Goal: Information Seeking & Learning: Learn about a topic

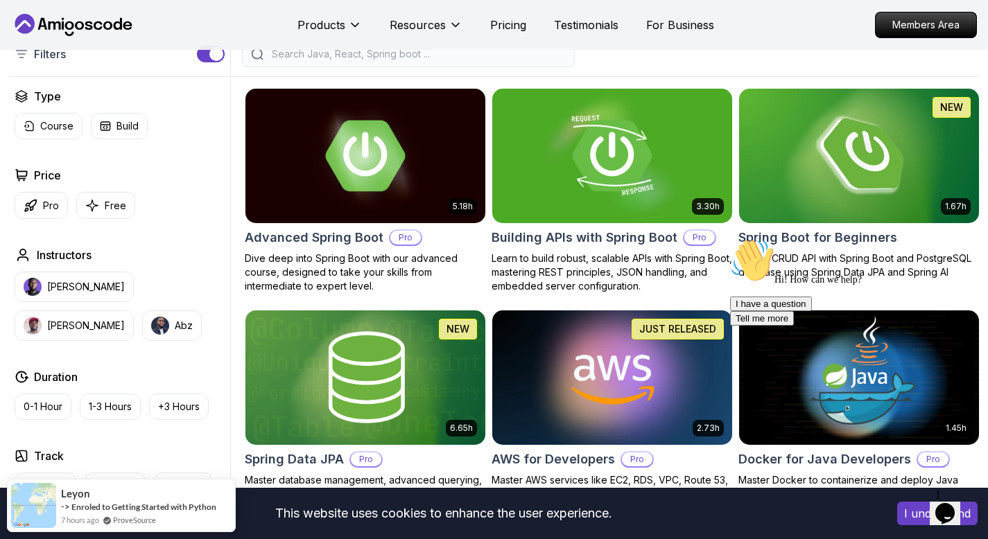
scroll to position [329, 0]
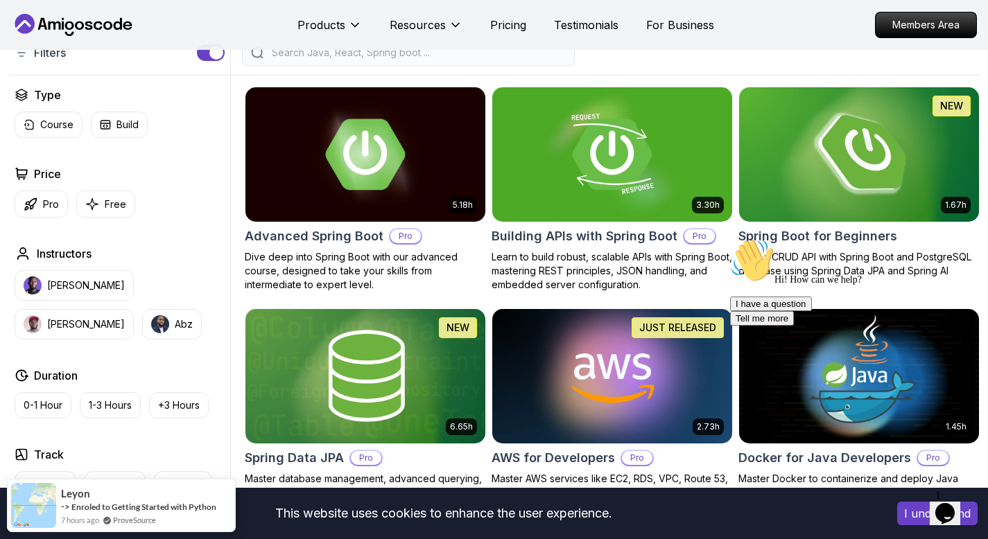
click at [848, 174] on img at bounding box center [859, 154] width 252 height 141
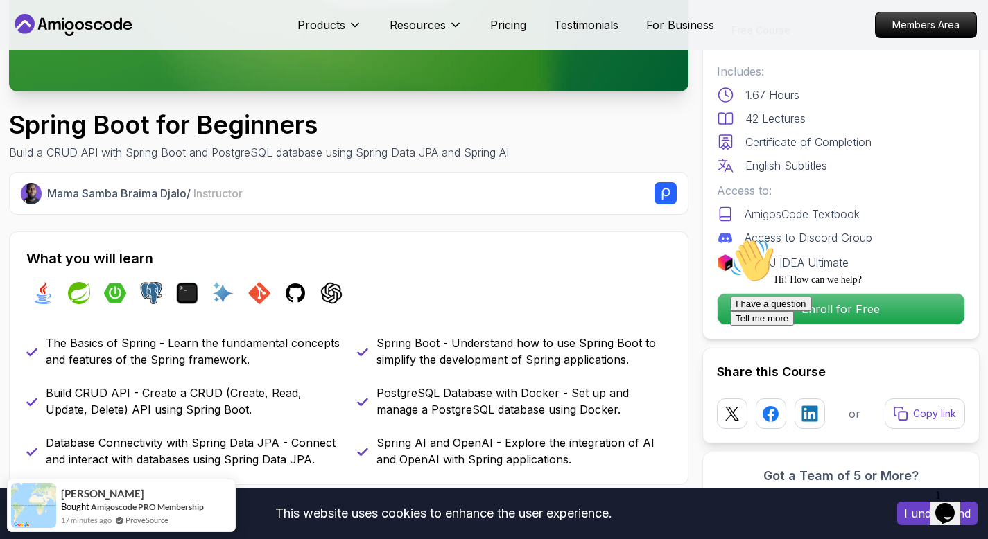
scroll to position [374, 0]
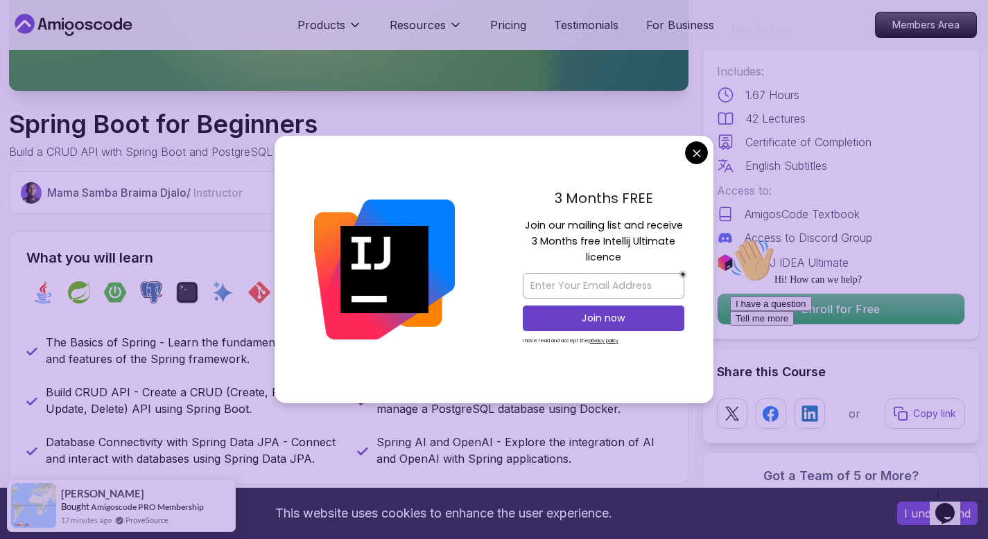
drag, startPoint x: 562, startPoint y: 206, endPoint x: 610, endPoint y: 208, distance: 47.9
click at [610, 208] on p "3 Months FREE" at bounding box center [604, 198] width 162 height 21
drag, startPoint x: 531, startPoint y: 223, endPoint x: 581, endPoint y: 225, distance: 50.0
click at [581, 225] on p "Join our mailing list and receive 3 Months free Intellij Ultimate licence" at bounding box center [604, 242] width 162 height 49
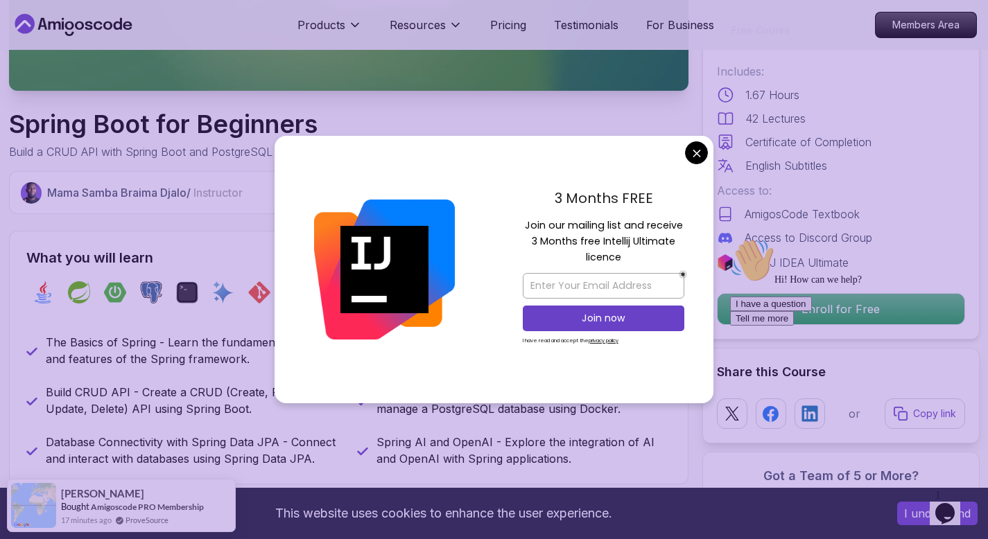
drag, startPoint x: 602, startPoint y: 223, endPoint x: 673, endPoint y: 225, distance: 71.4
click at [673, 225] on p "Join our mailing list and receive 3 Months free Intellij Ultimate licence" at bounding box center [604, 242] width 162 height 49
drag, startPoint x: 542, startPoint y: 238, endPoint x: 638, endPoint y: 265, distance: 99.4
click at [638, 265] on p "Join our mailing list and receive 3 Months free Intellij Ultimate licence" at bounding box center [604, 242] width 162 height 49
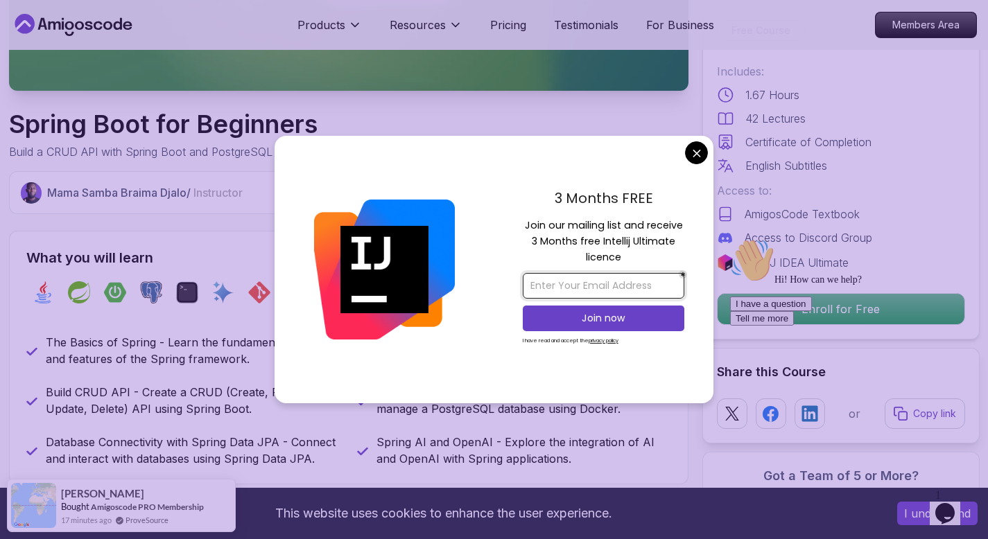
click at [595, 283] on input "email" at bounding box center [604, 286] width 162 height 26
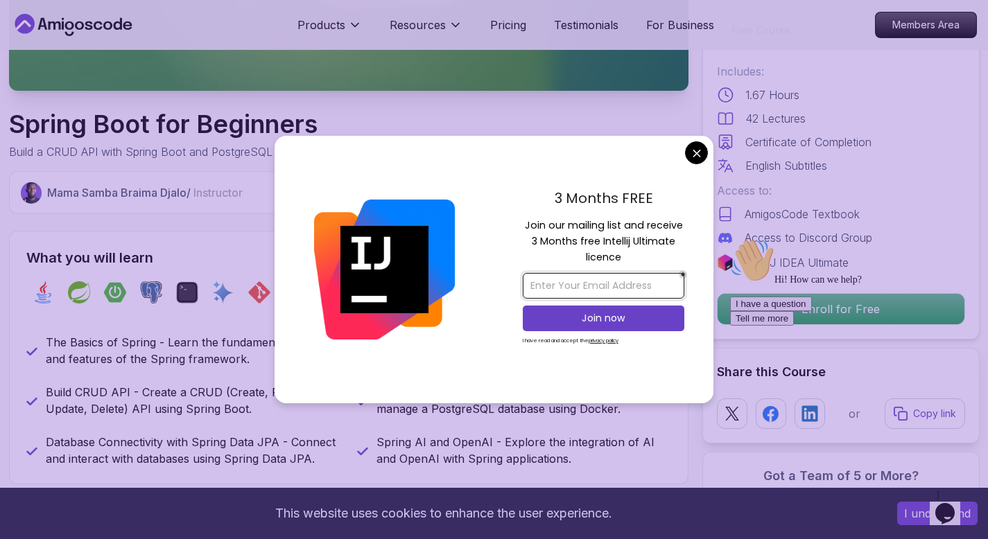
type input "krishsharma9005@gmail.com"
click at [596, 315] on p "Join now" at bounding box center [603, 318] width 131 height 14
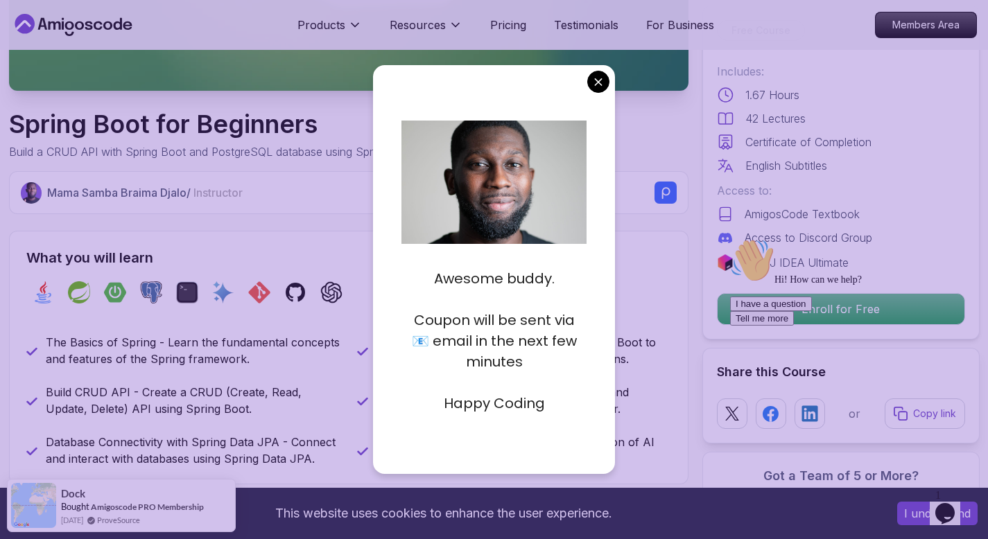
drag, startPoint x: 410, startPoint y: 306, endPoint x: 564, endPoint y: 395, distance: 178.0
click at [564, 395] on div "Awesome buddy. Coupon will be sent via 📧 email in the next few minutes Happy Co…" at bounding box center [493, 330] width 185 height 166
click at [564, 395] on p "Happy Coding" at bounding box center [493, 403] width 185 height 21
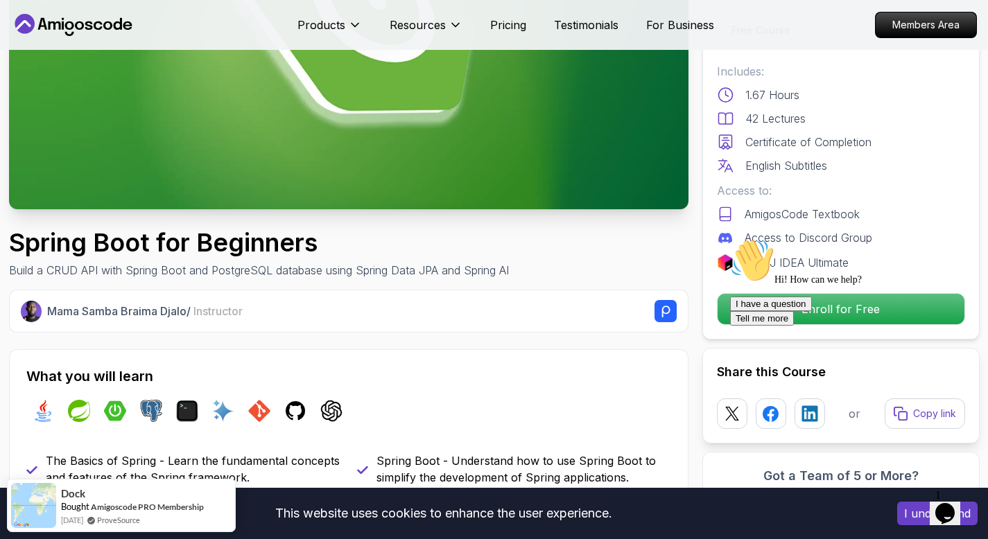
scroll to position [0, 0]
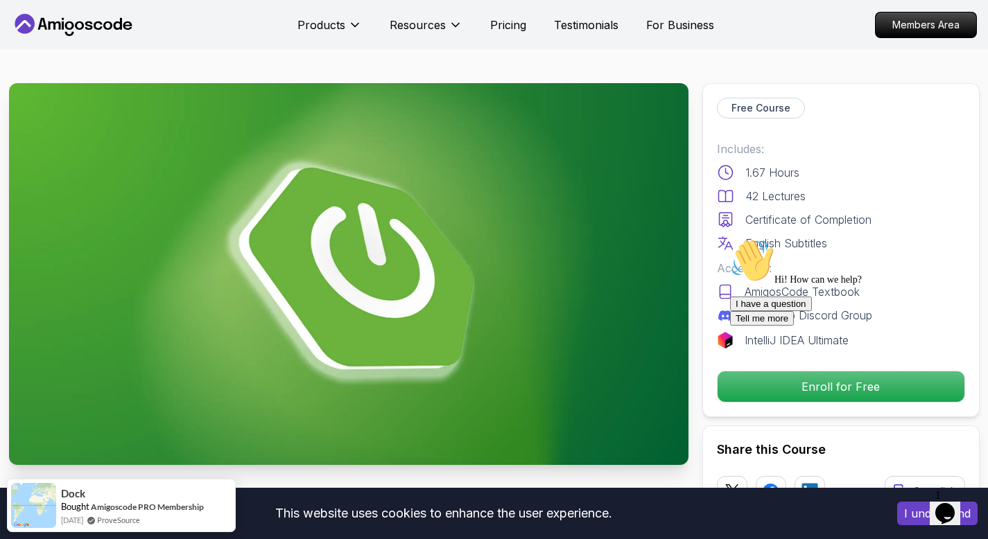
click at [917, 523] on button "I understand" at bounding box center [937, 514] width 80 height 24
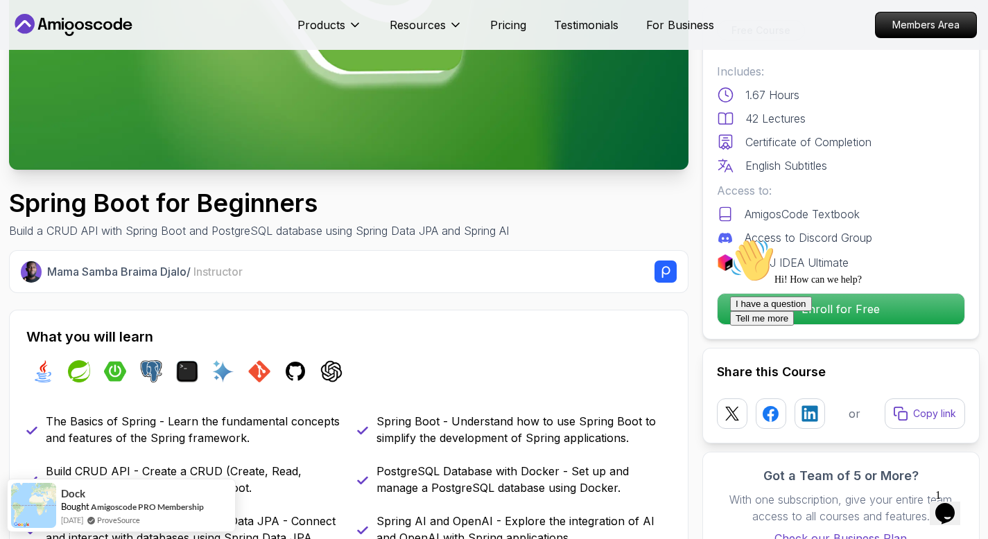
scroll to position [322, 0]
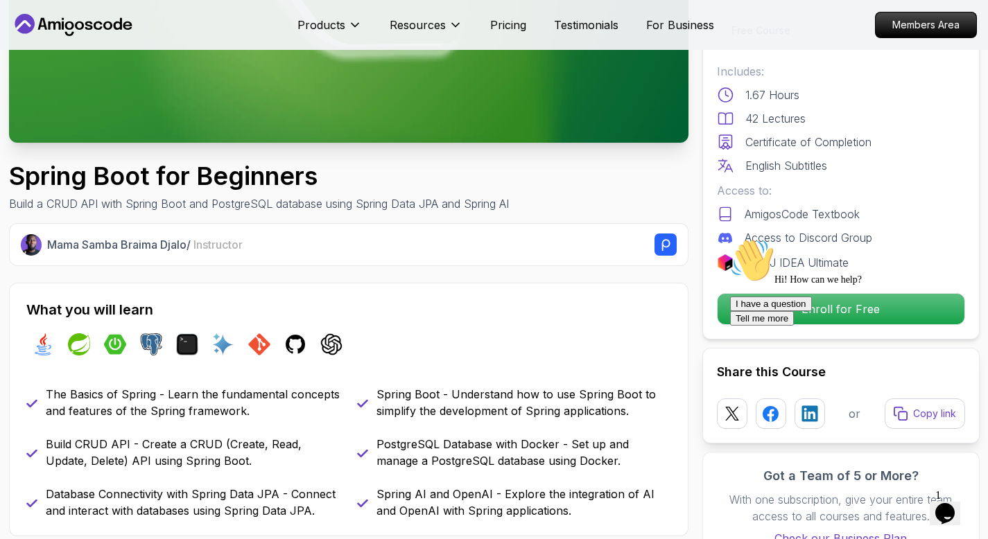
click at [730, 238] on icon "Chat attention grabber" at bounding box center [730, 238] width 0 height 0
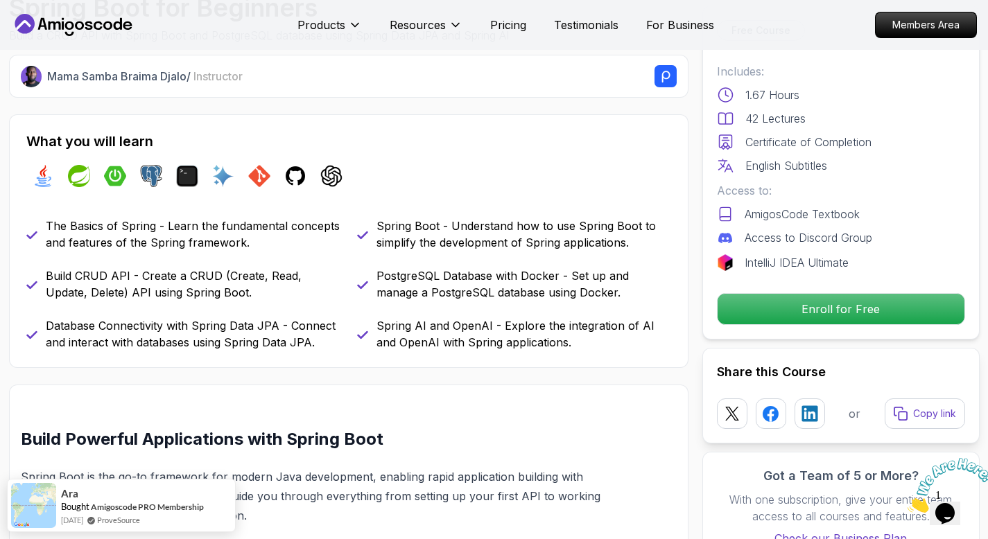
scroll to position [409, 0]
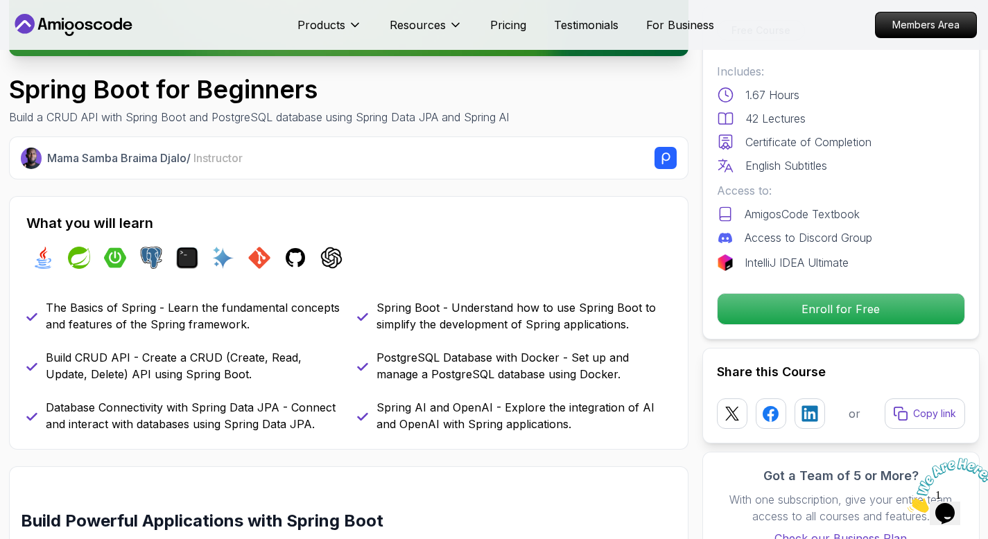
drag, startPoint x: 44, startPoint y: 160, endPoint x: 196, endPoint y: 166, distance: 151.9
click at [196, 166] on div "Mama Samba Braima Djalo / Instructor" at bounding box center [349, 158] width 656 height 22
click at [259, 193] on div "Mama Samba Braima Djalo / Instructor What you will learn java spring spring-boo…" at bounding box center [348, 293] width 679 height 313
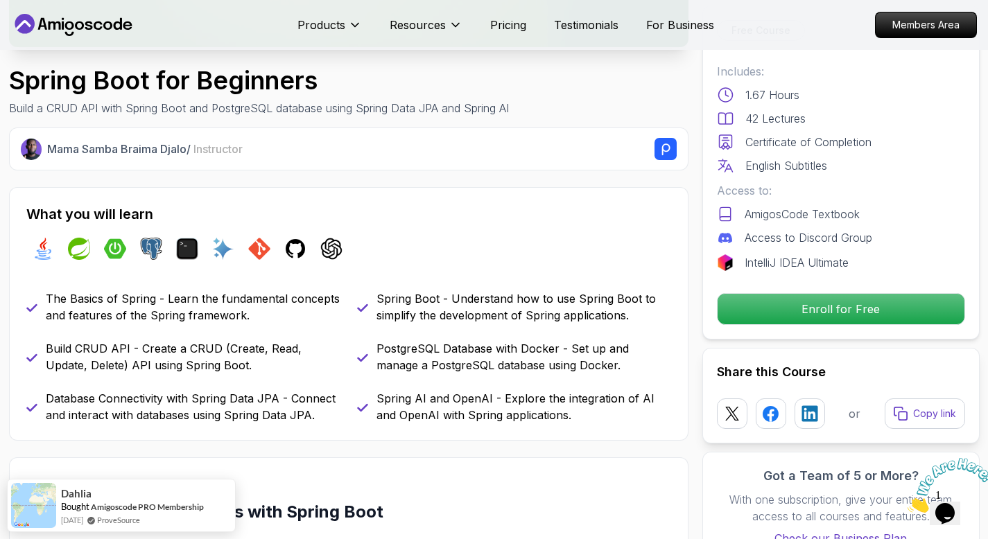
scroll to position [424, 0]
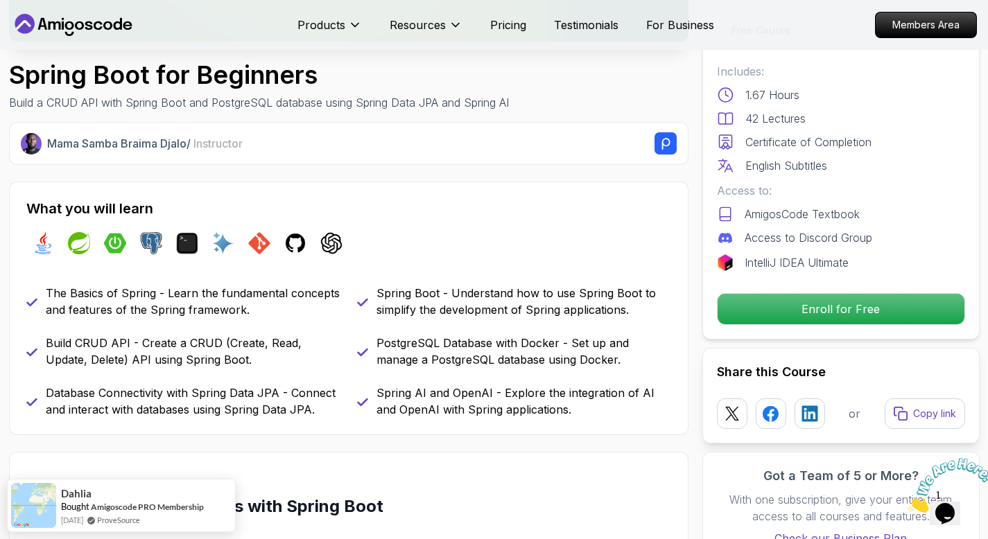
click at [907, 503] on icon "Close" at bounding box center [907, 509] width 0 height 12
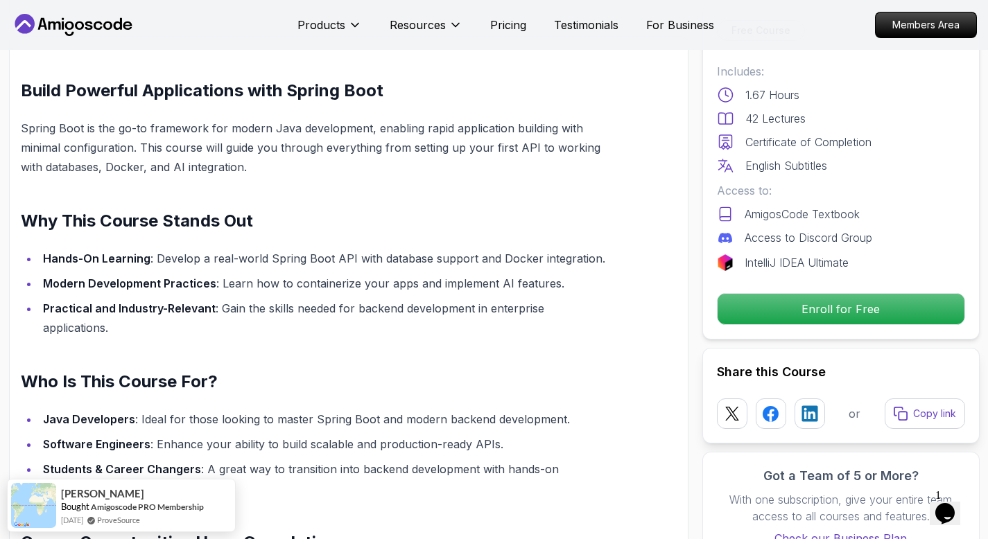
scroll to position [857, 0]
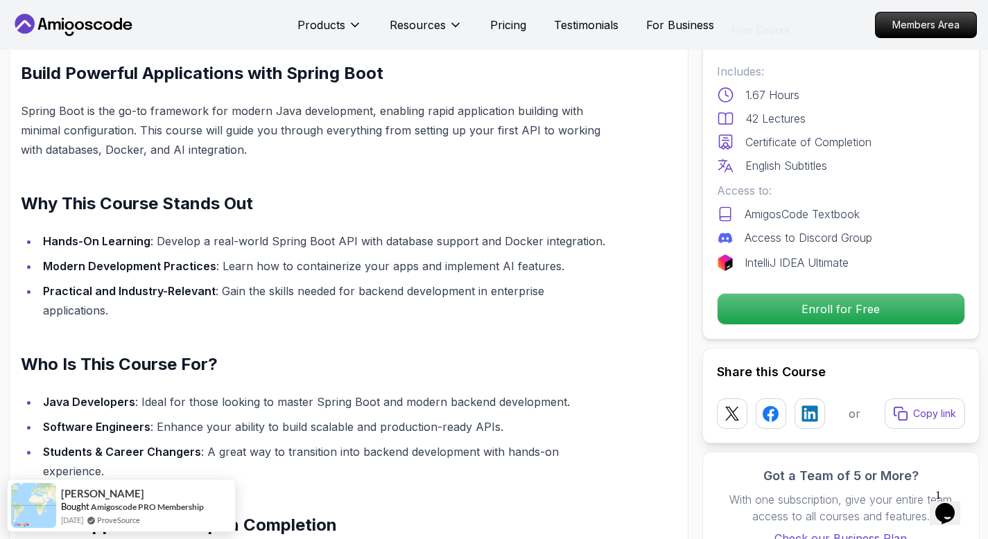
click at [936, 503] on div "Opens Chat This icon Opens the chat window." at bounding box center [945, 514] width 22 height 22
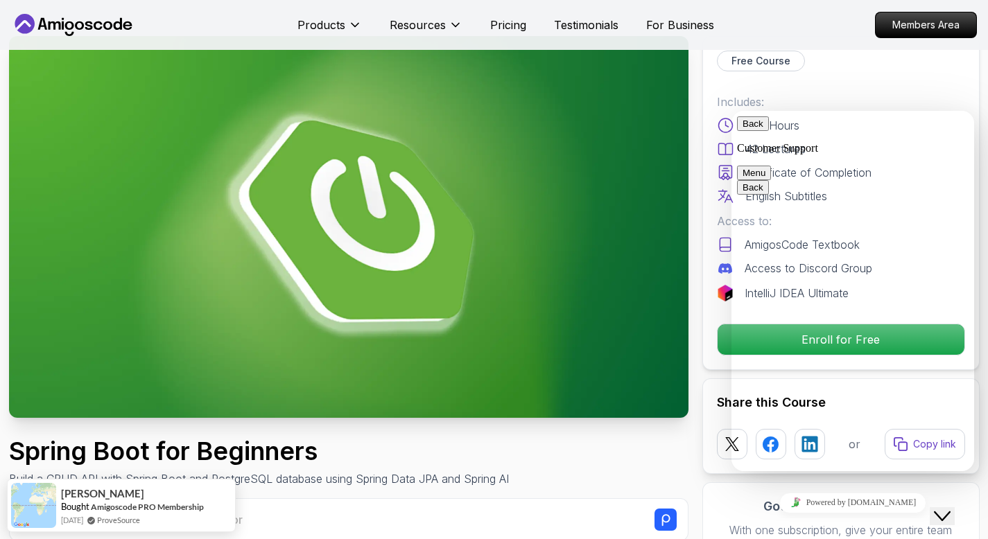
scroll to position [0, 0]
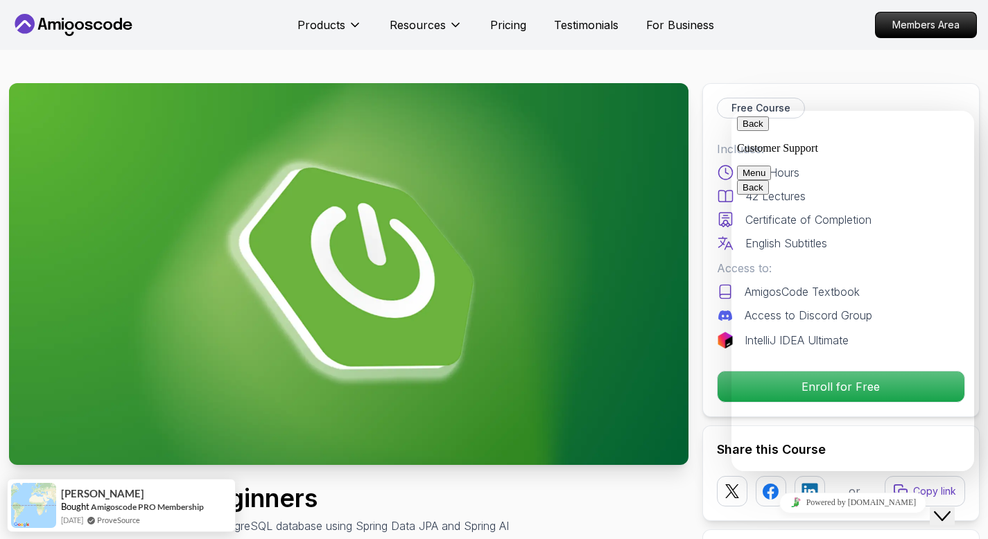
drag, startPoint x: 799, startPoint y: 340, endPoint x: 893, endPoint y: 338, distance: 93.6
drag, startPoint x: 893, startPoint y: 338, endPoint x: 785, endPoint y: 338, distance: 108.1
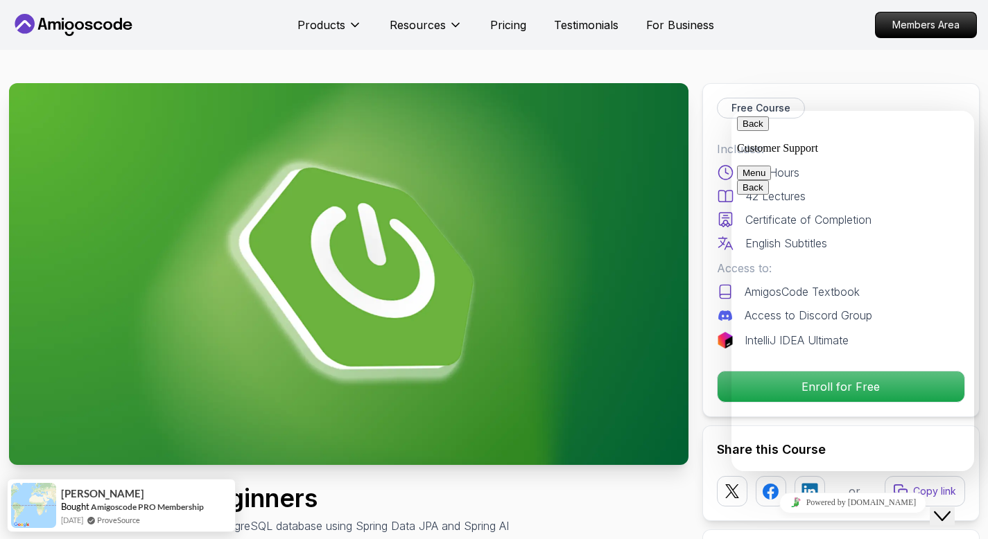
drag, startPoint x: 785, startPoint y: 338, endPoint x: 894, endPoint y: 346, distance: 109.8
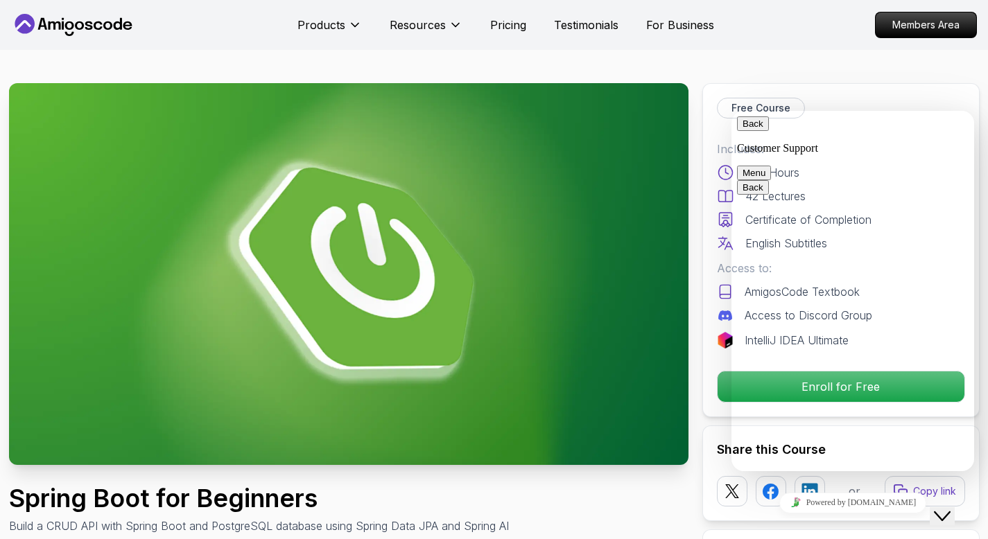
drag, startPoint x: 894, startPoint y: 346, endPoint x: 790, endPoint y: 340, distance: 104.9
drag, startPoint x: 790, startPoint y: 340, endPoint x: 869, endPoint y: 342, distance: 79.0
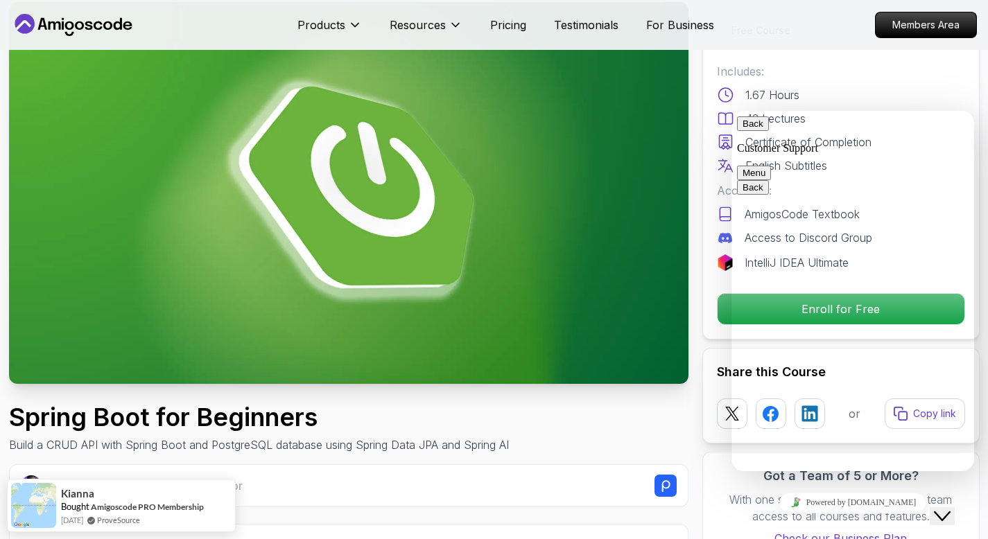
scroll to position [82, 0]
click at [754, 131] on button "Back" at bounding box center [753, 123] width 32 height 15
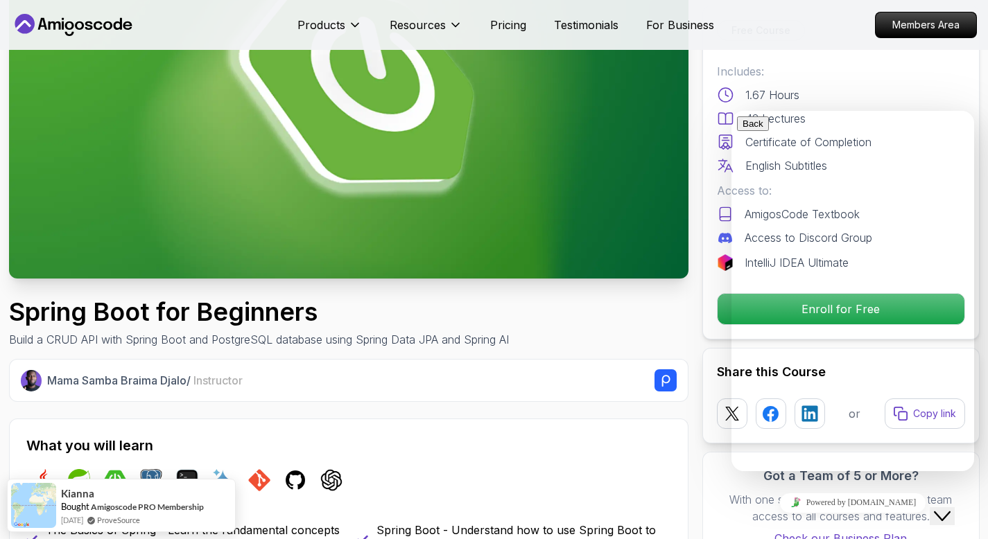
scroll to position [188, 0]
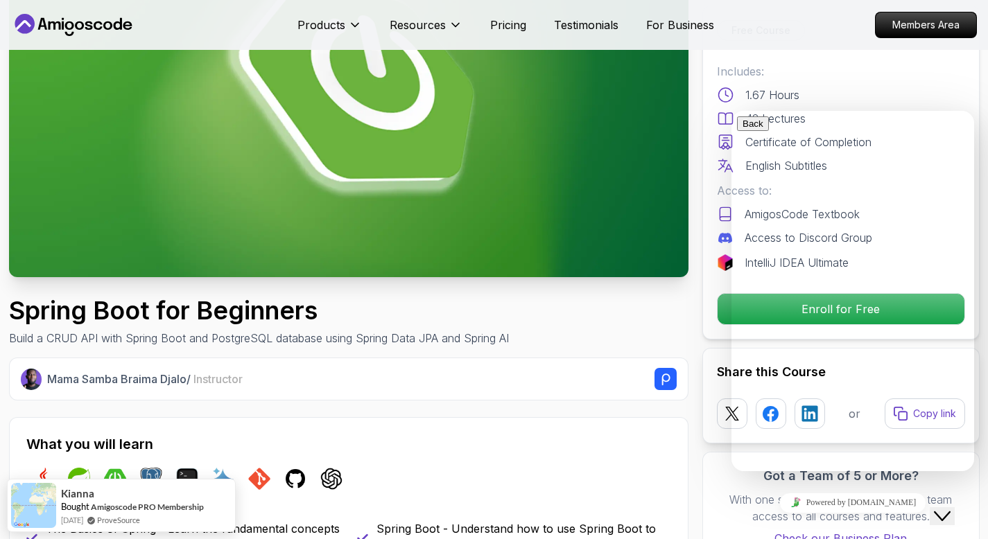
click at [945, 516] on button "Close Chat This icon closes the chat window." at bounding box center [942, 516] width 25 height 18
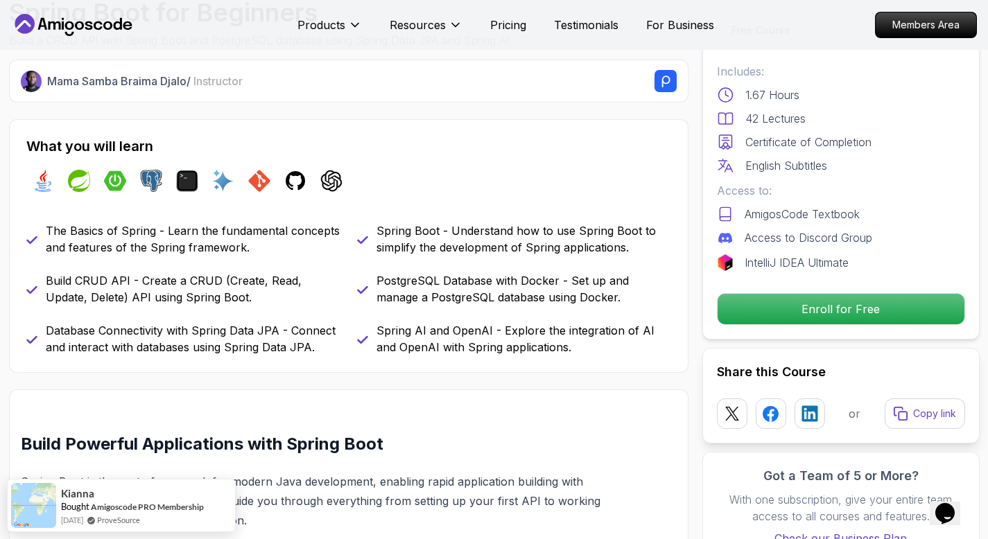
scroll to position [497, 0]
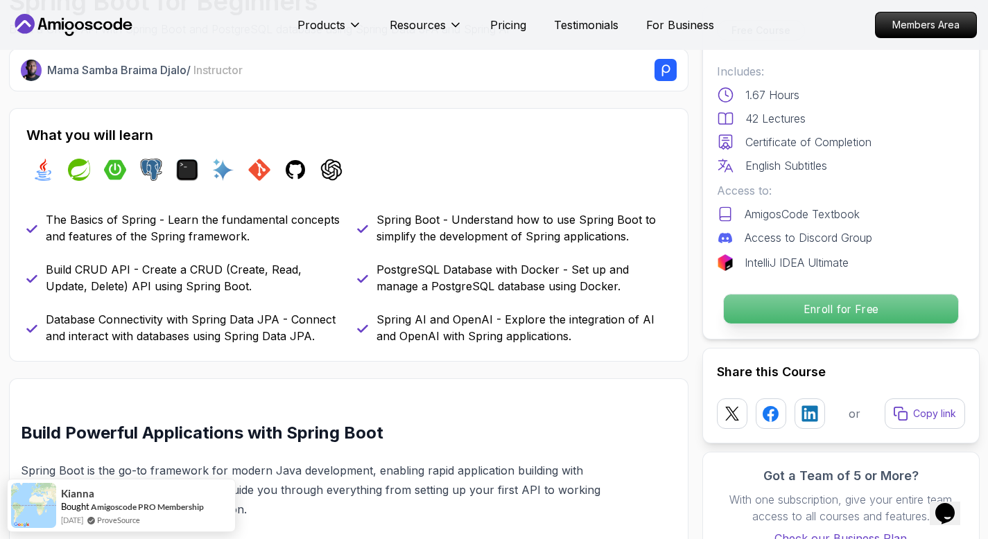
click at [750, 313] on p "Enroll for Free" at bounding box center [840, 309] width 234 height 29
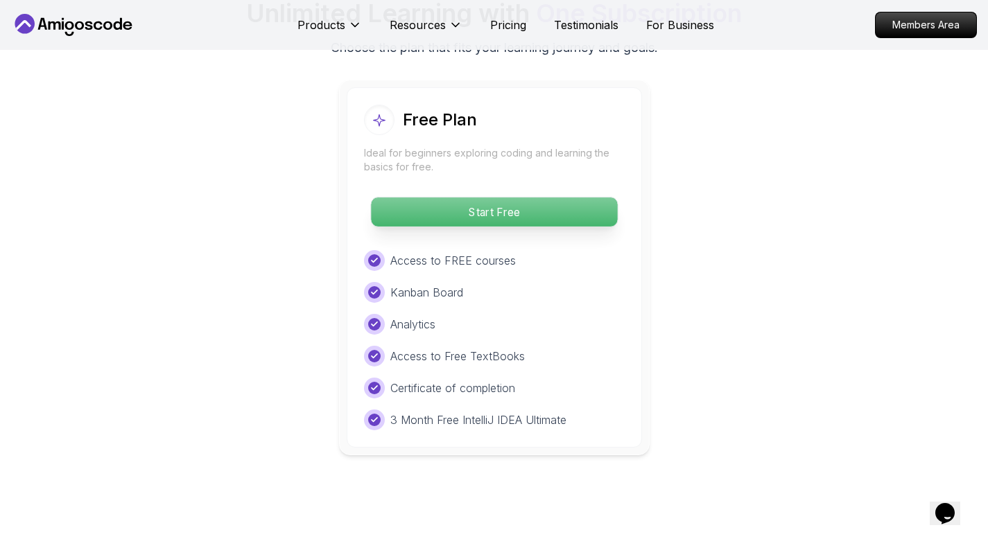
scroll to position [2863, 0]
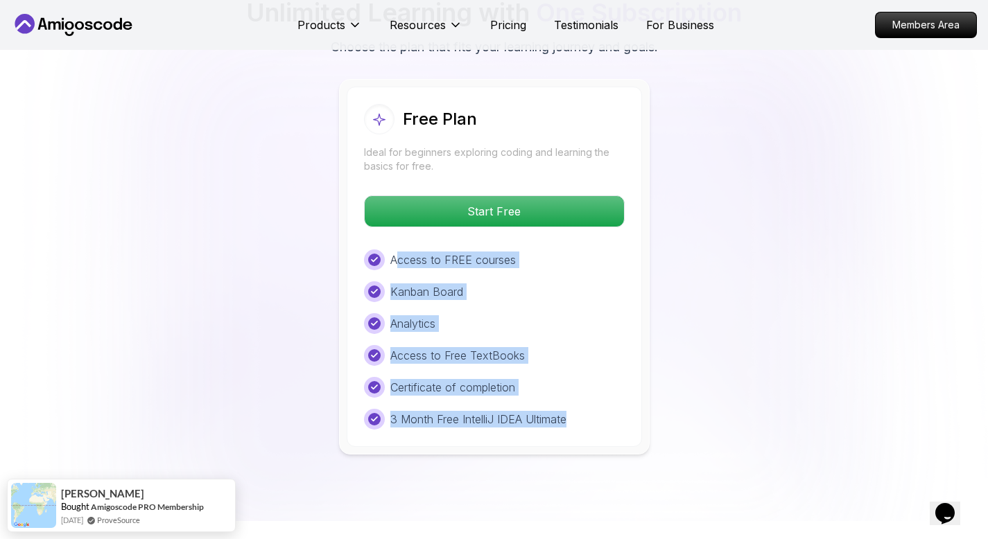
drag, startPoint x: 396, startPoint y: 235, endPoint x: 573, endPoint y: 407, distance: 246.6
click at [573, 407] on div "Access to FREE courses Kanban Board Analytics Access to Free TextBooks Certific…" at bounding box center [494, 340] width 261 height 180
click at [573, 409] on div "3 Month Free IntelliJ IDEA Ultimate" at bounding box center [494, 419] width 261 height 21
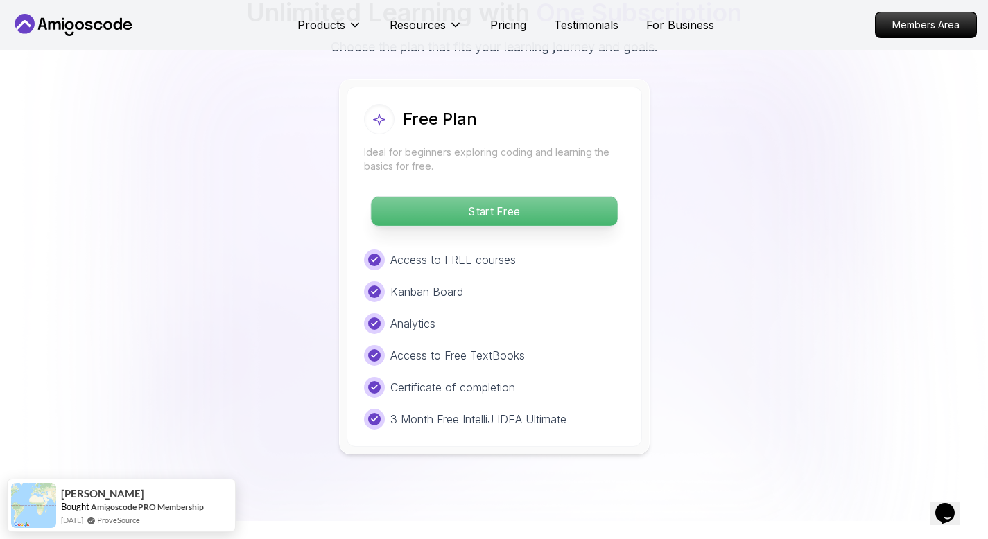
click at [485, 197] on p "Start Free" at bounding box center [494, 211] width 246 height 29
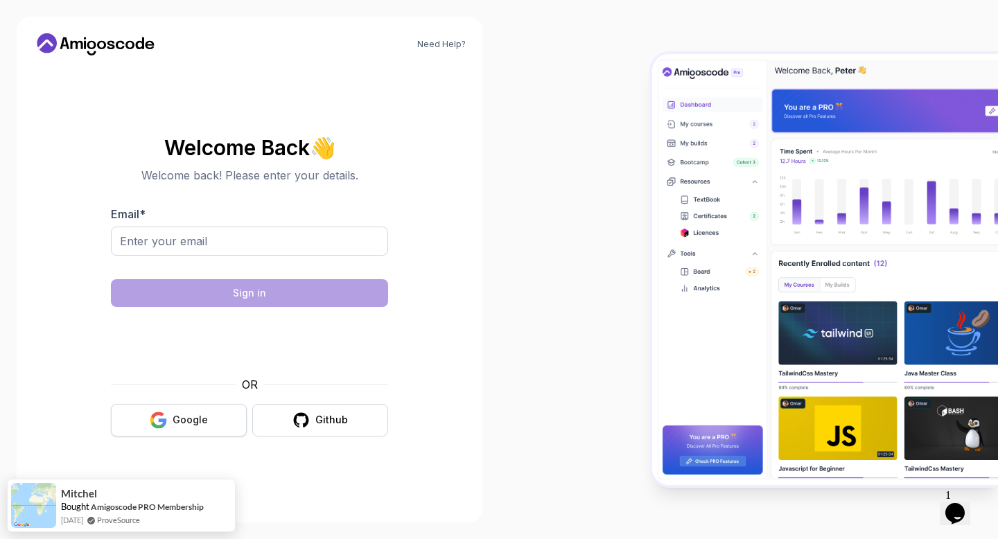
click at [187, 414] on div "Google" at bounding box center [190, 420] width 35 height 14
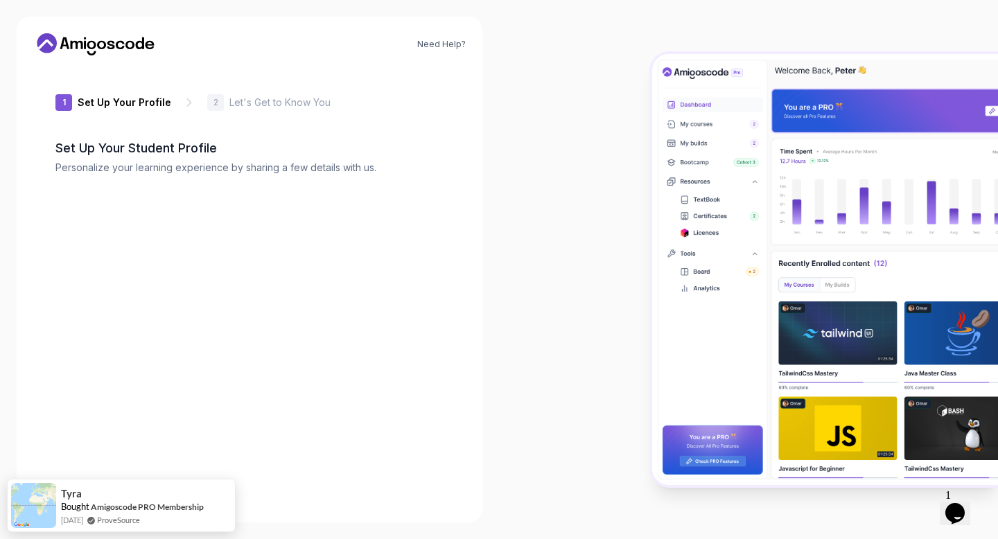
type input "sunnybison86901"
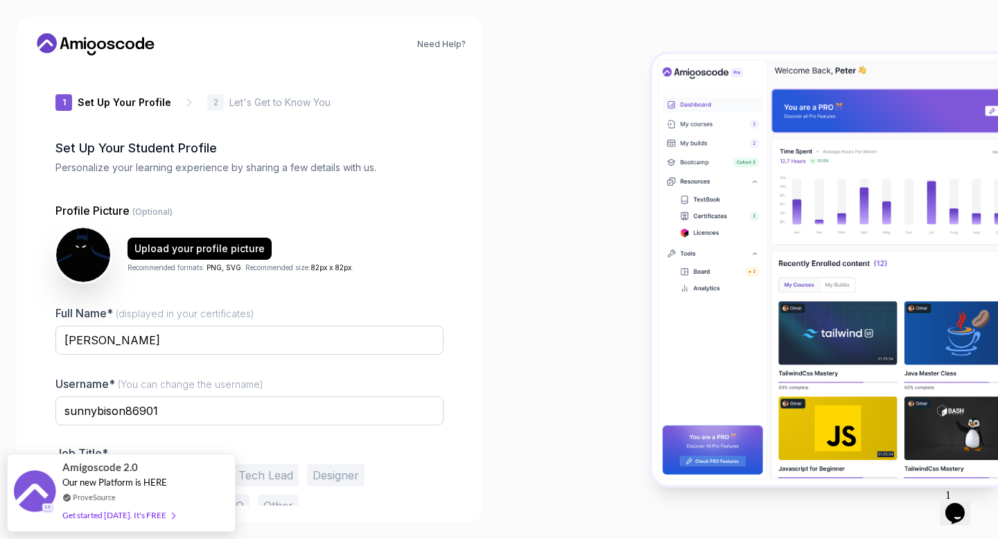
scroll to position [39, 0]
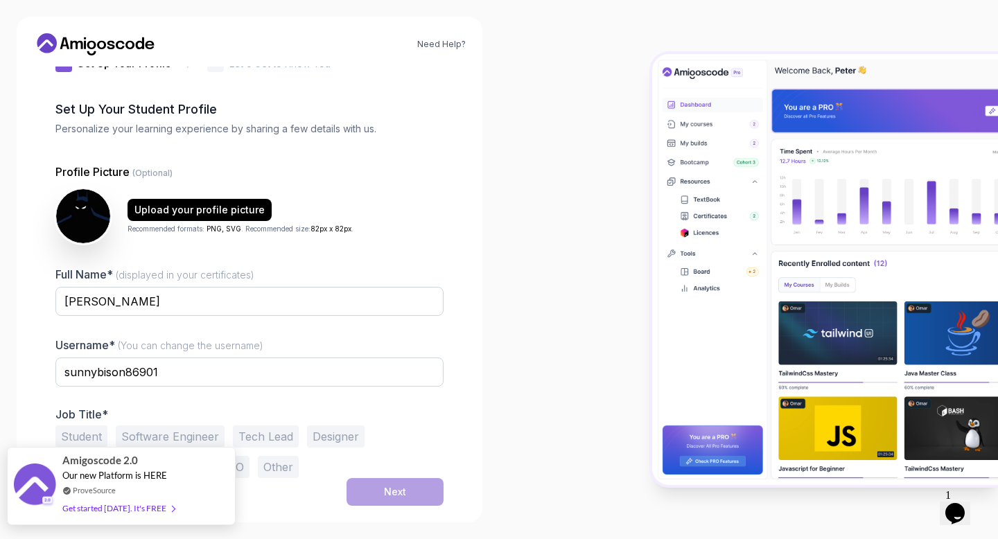
click at [145, 507] on div "Get started [DATE]. It's FREE" at bounding box center [118, 508] width 112 height 16
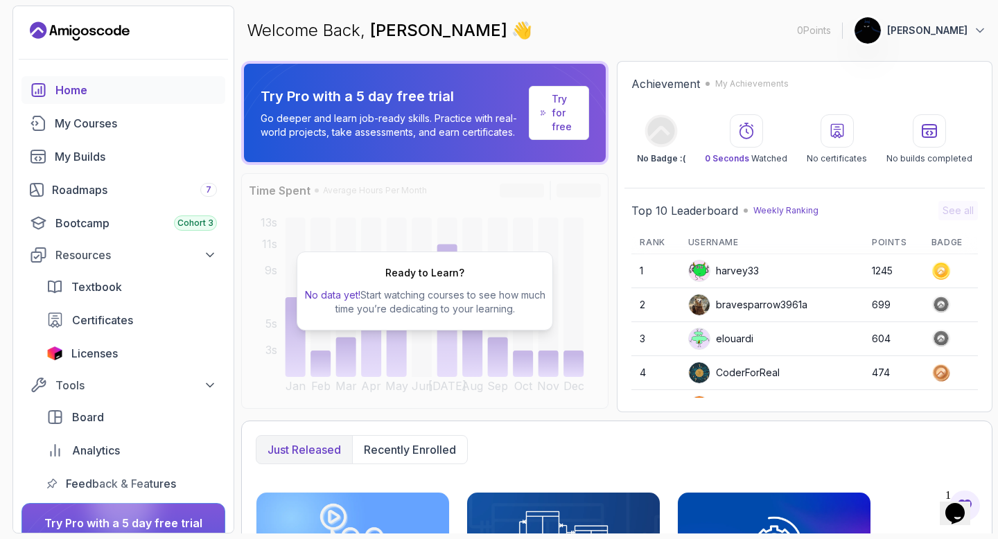
click at [920, 35] on p "[PERSON_NAME]" at bounding box center [927, 31] width 80 height 14
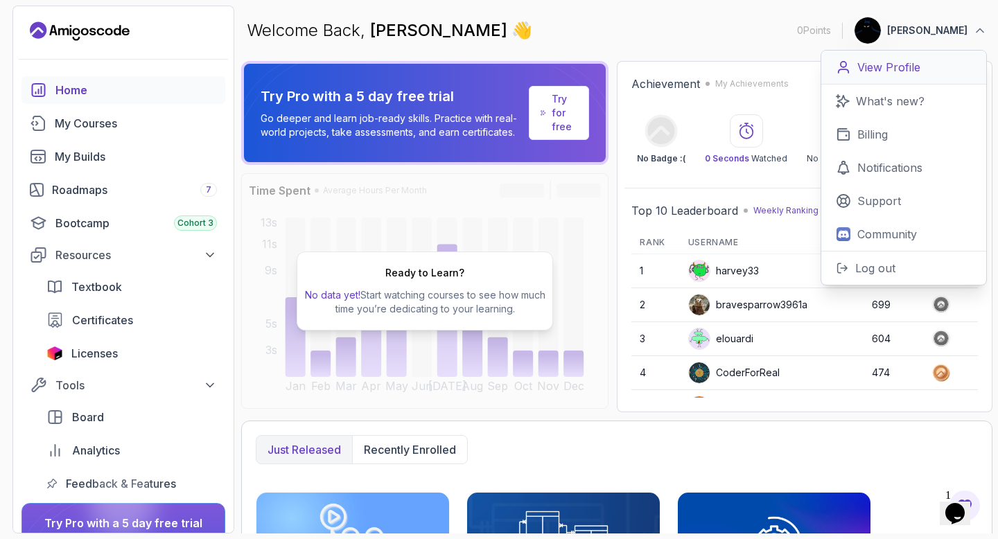
click at [892, 72] on p "View Profile" at bounding box center [888, 67] width 63 height 17
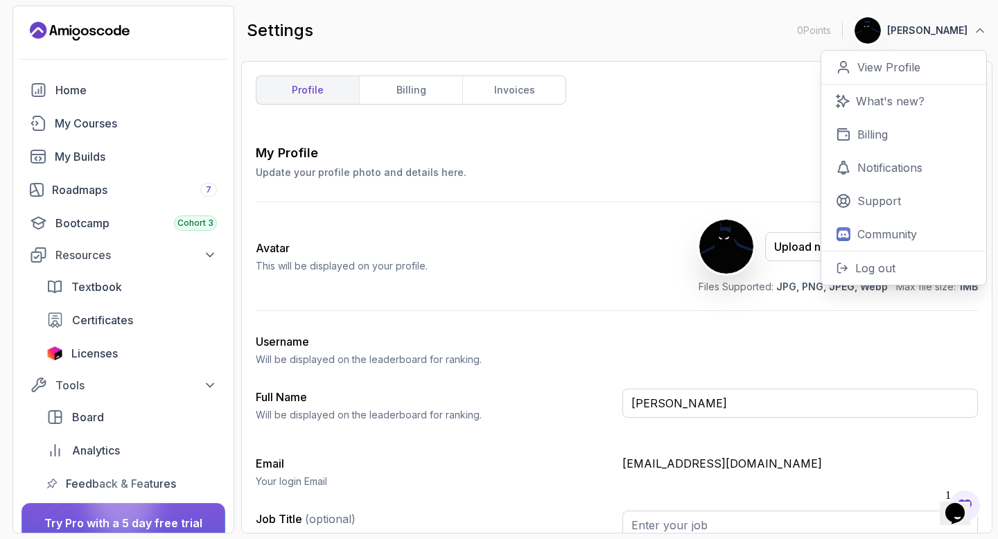
click at [723, 205] on div "Avatar This will be displayed on your profile. Upload new Picture Delete Files …" at bounding box center [617, 256] width 722 height 108
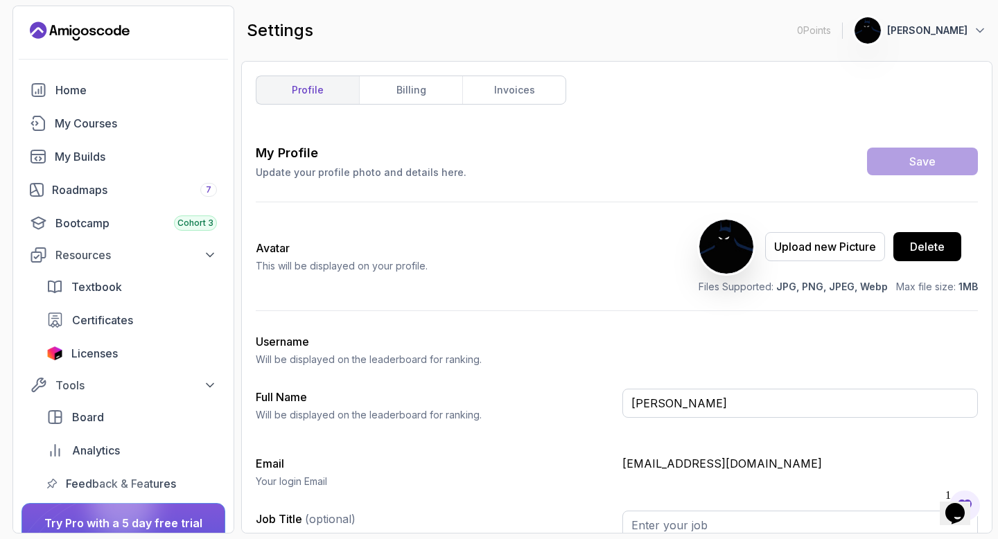
scroll to position [22, 0]
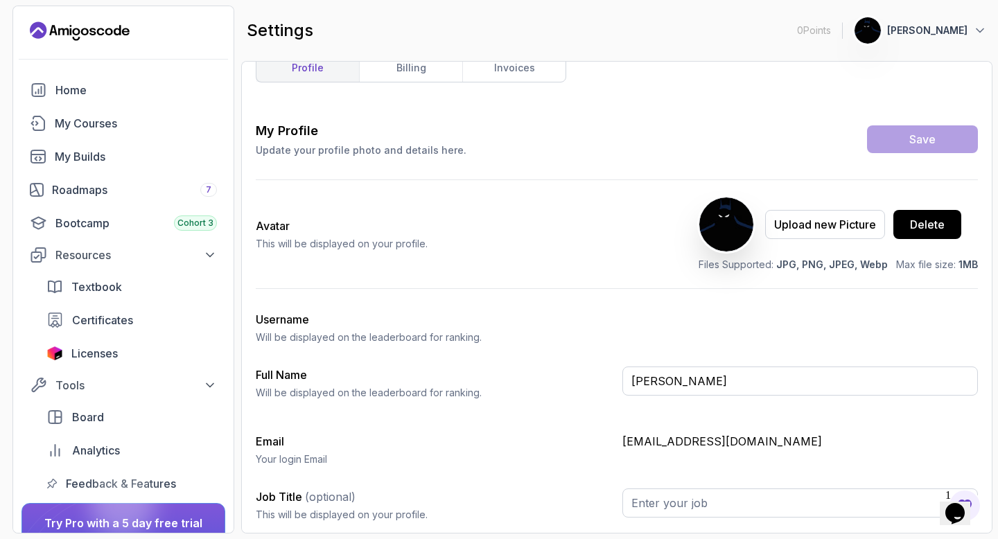
click at [291, 317] on label "Username" at bounding box center [282, 320] width 53 height 14
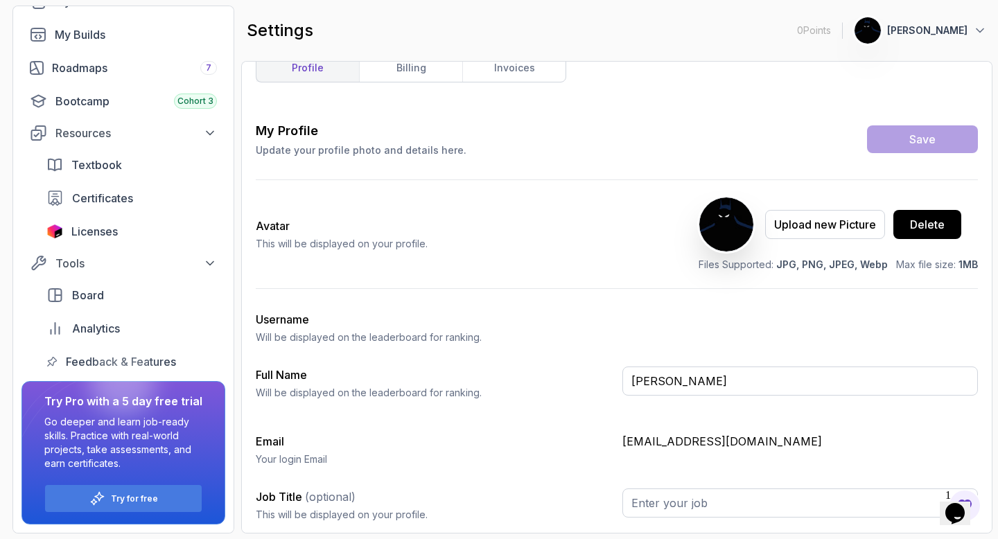
scroll to position [0, 0]
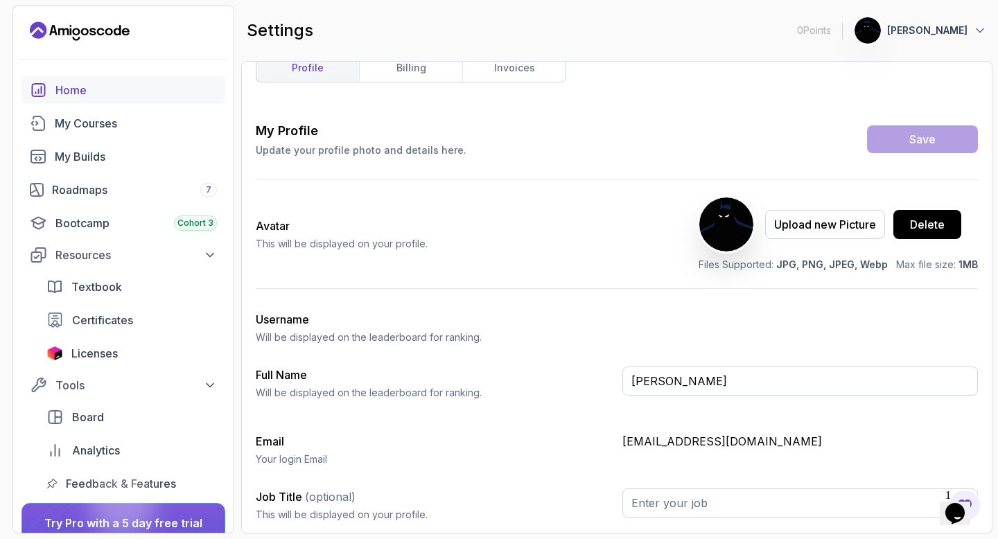
click at [93, 80] on link "Home" at bounding box center [123, 90] width 204 height 28
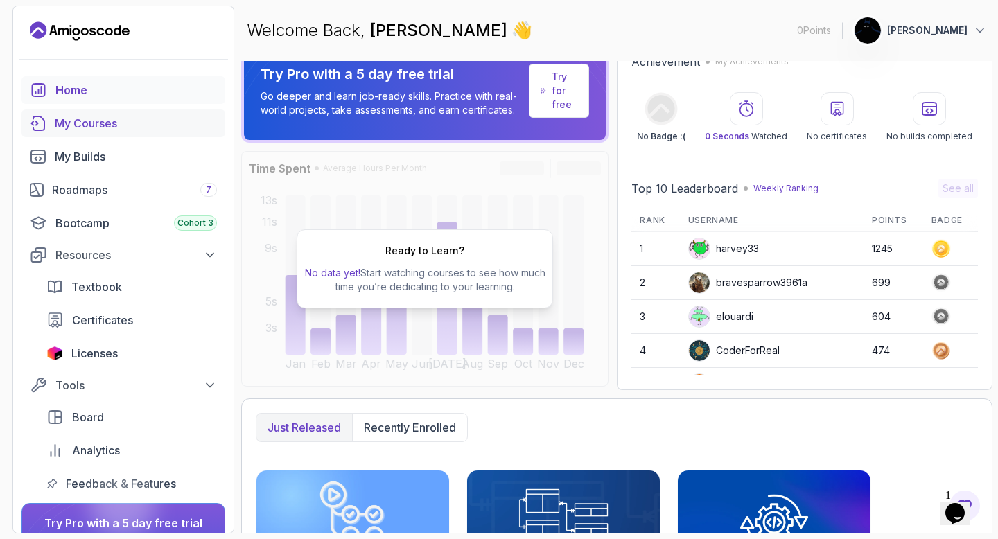
click at [110, 123] on div "My Courses" at bounding box center [136, 123] width 162 height 17
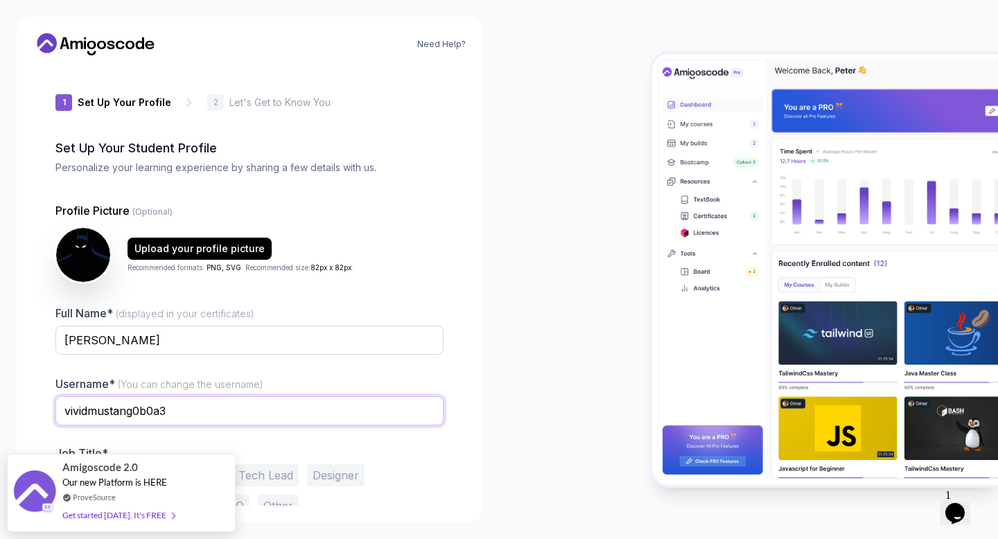
click at [216, 404] on input "vividmustang0b0a3" at bounding box center [249, 410] width 388 height 29
type input "v"
type input "krisharma_955"
click at [342, 380] on div "Username* (You can change the username) krisharma_955" at bounding box center [249, 408] width 388 height 65
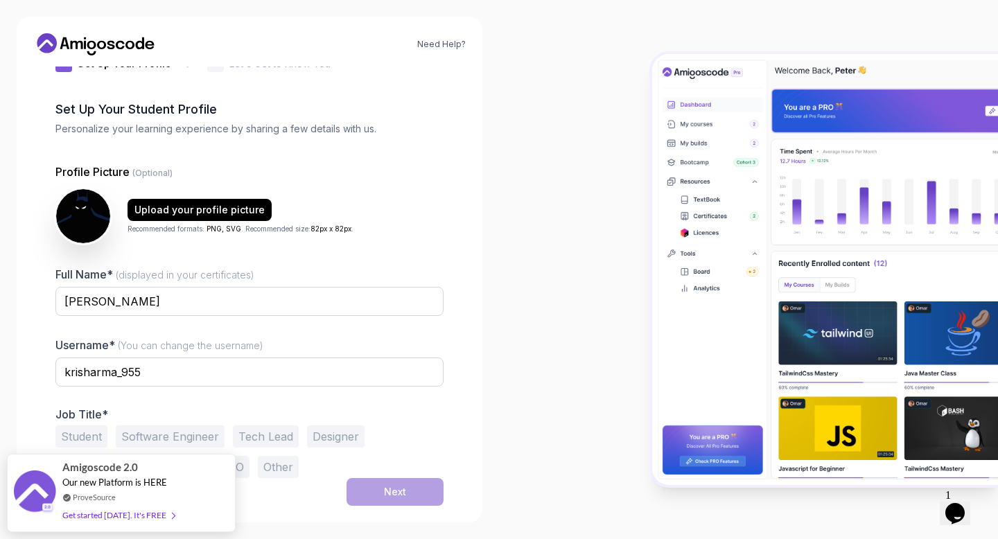
click at [82, 435] on button "Student" at bounding box center [81, 437] width 52 height 22
click at [402, 487] on div "Next" at bounding box center [395, 492] width 22 height 14
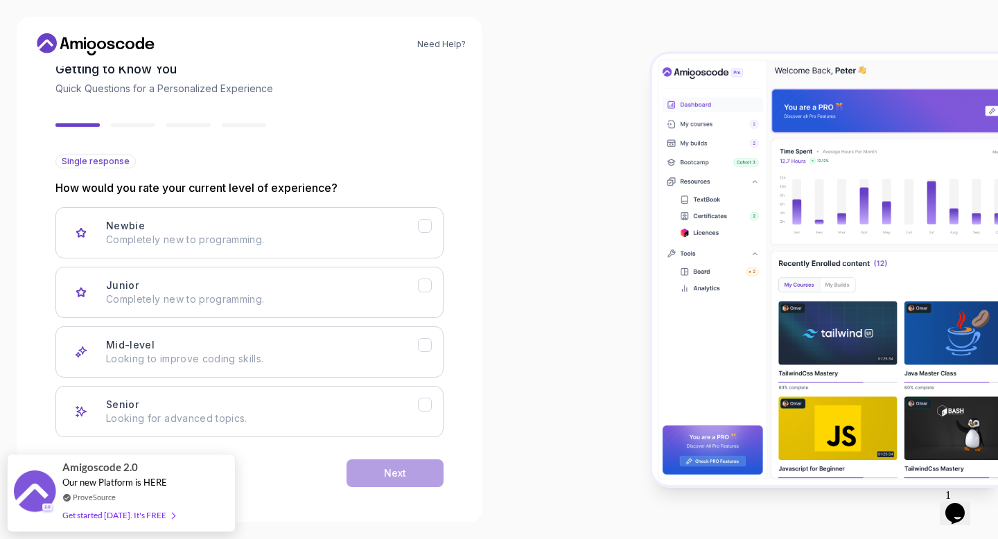
scroll to position [82, 0]
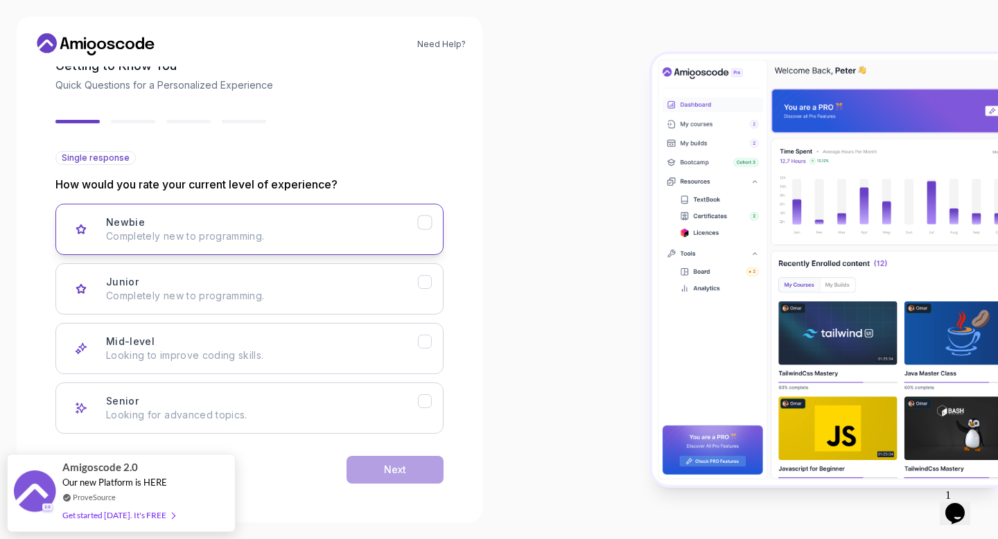
click at [385, 243] on button "Newbie Completely new to programming." at bounding box center [249, 229] width 388 height 51
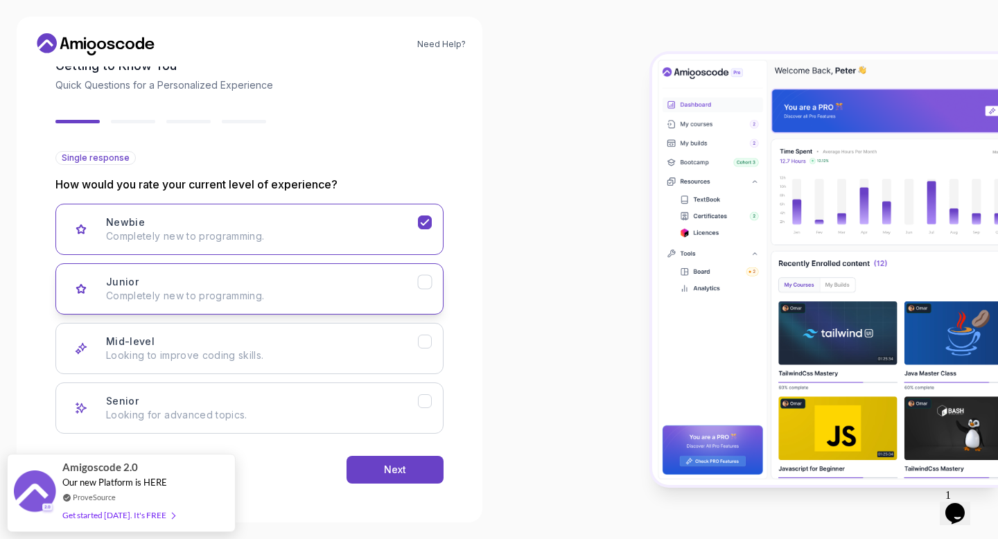
click at [408, 294] on p "Completely new to programming." at bounding box center [262, 296] width 312 height 14
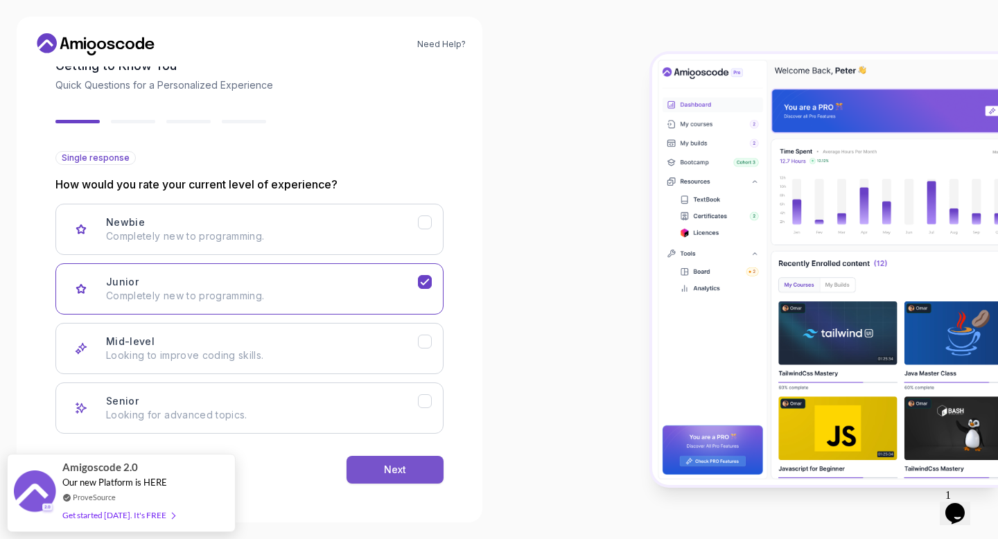
click at [389, 466] on div "Next" at bounding box center [395, 470] width 22 height 14
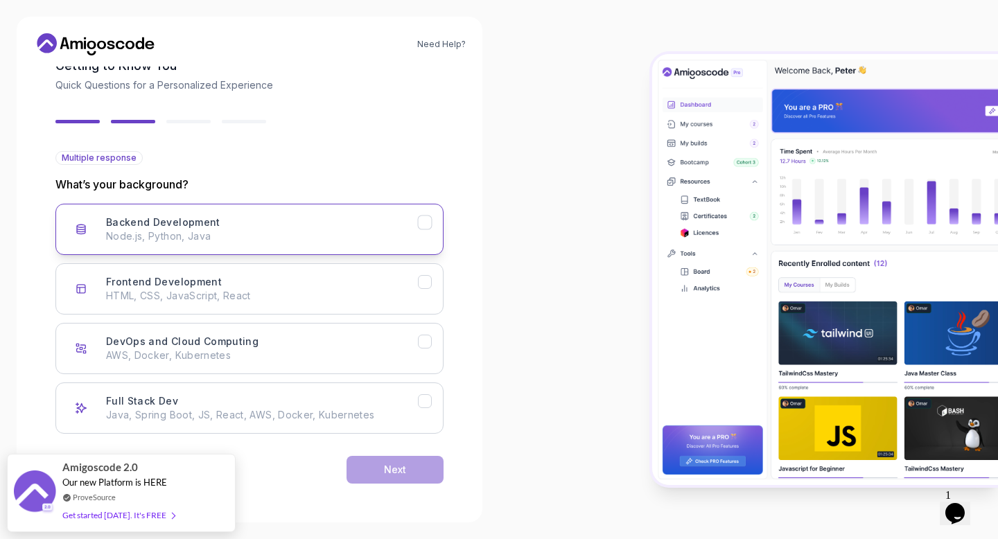
click at [302, 247] on button "Backend Development Node.js, Python, Java" at bounding box center [249, 229] width 388 height 51
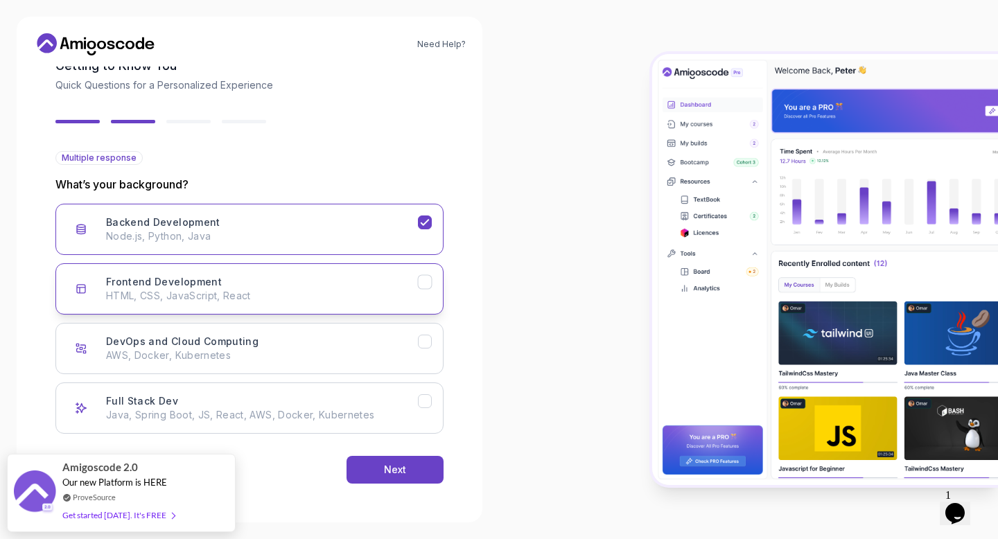
click at [338, 277] on div "Frontend Development HTML, CSS, JavaScript, React" at bounding box center [262, 289] width 312 height 28
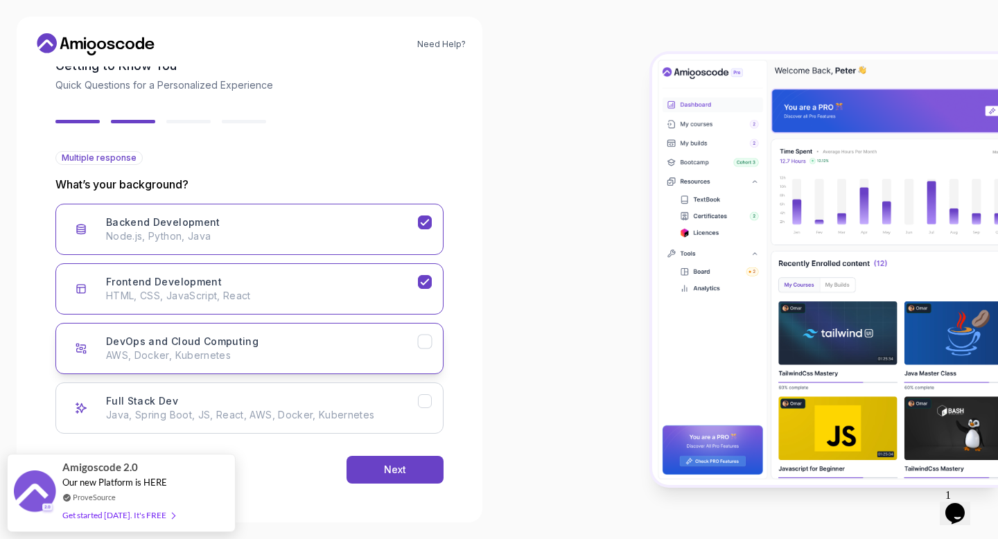
click at [376, 354] on p "AWS, Docker, Kubernetes" at bounding box center [262, 356] width 312 height 14
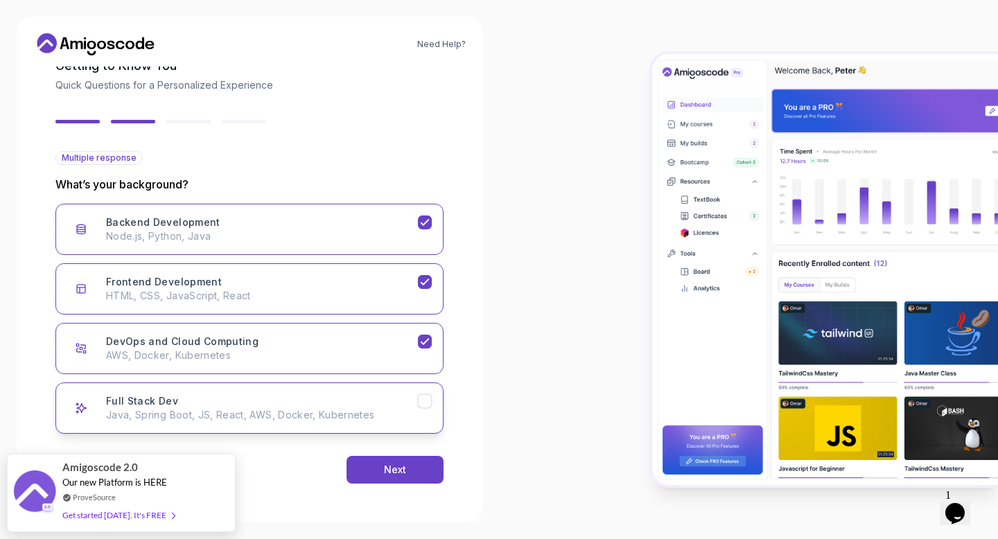
click at [398, 404] on div "Full Stack Dev Java, Spring Boot, JS, React, AWS, Docker, Kubernetes" at bounding box center [262, 408] width 312 height 28
click at [415, 467] on button "Next" at bounding box center [395, 470] width 97 height 28
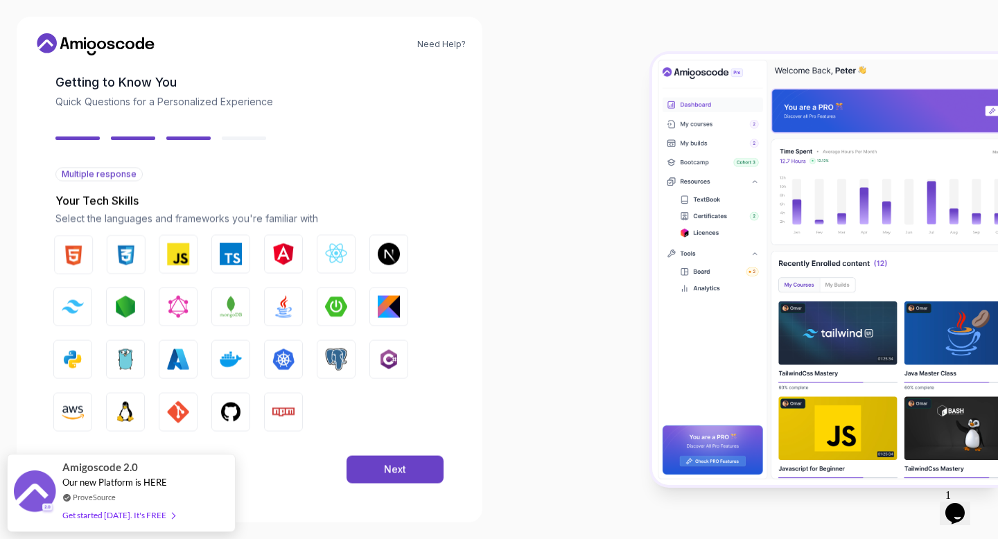
scroll to position [66, 0]
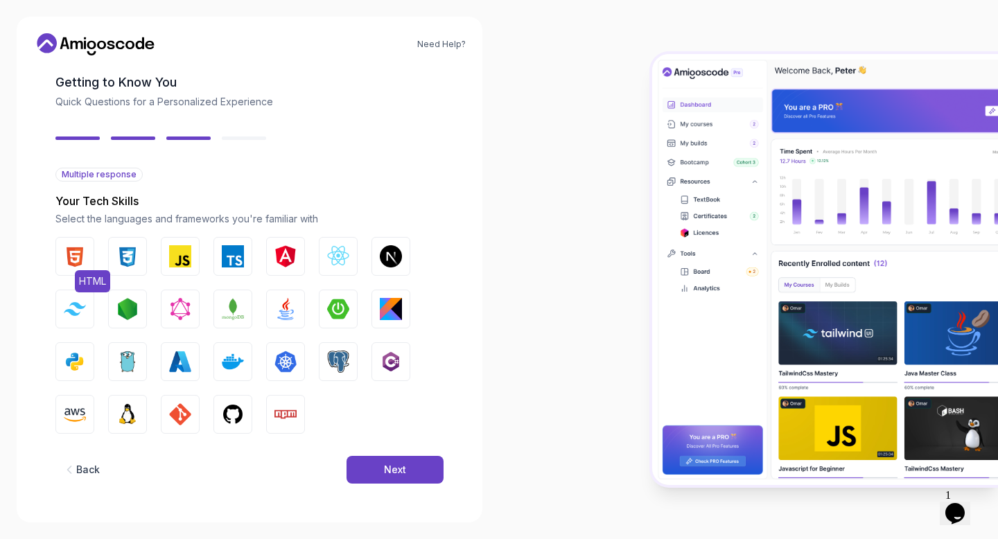
click at [78, 256] on img "button" at bounding box center [75, 256] width 22 height 22
click at [111, 262] on button "CSS" at bounding box center [127, 256] width 39 height 39
click at [175, 263] on img "button" at bounding box center [180, 256] width 22 height 22
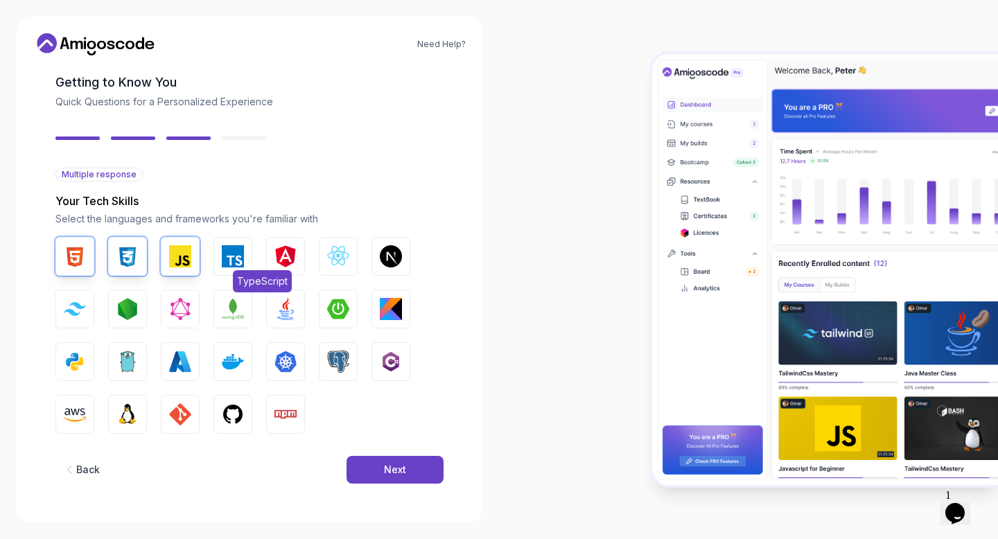
click at [232, 267] on img "button" at bounding box center [233, 256] width 22 height 22
click at [290, 312] on img "button" at bounding box center [285, 309] width 22 height 22
click at [342, 314] on img "button" at bounding box center [338, 309] width 22 height 22
click at [226, 247] on img "button" at bounding box center [233, 256] width 22 height 22
click at [195, 250] on button "JavaScript" at bounding box center [180, 256] width 39 height 39
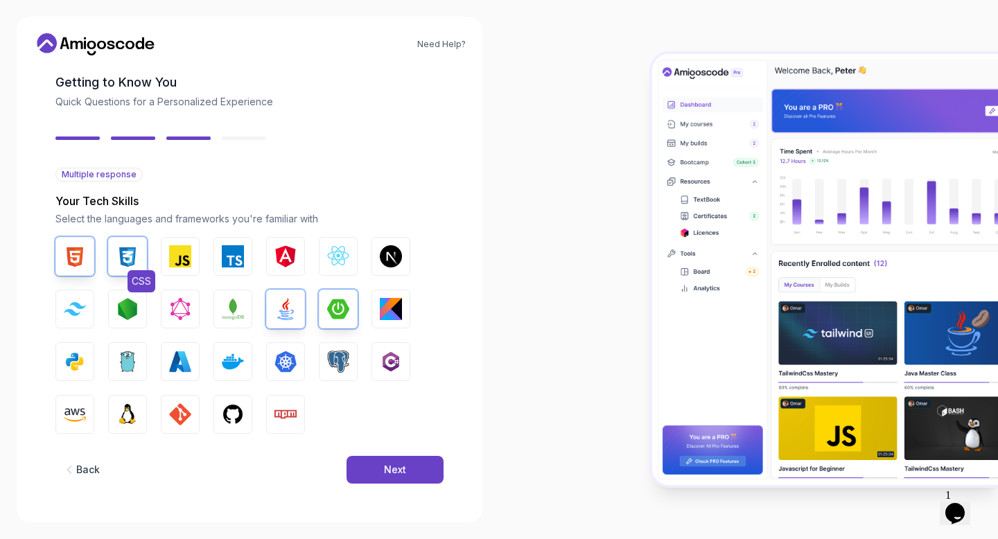
click at [140, 258] on button "CSS" at bounding box center [127, 256] width 39 height 39
click at [335, 310] on img "button" at bounding box center [338, 309] width 22 height 22
click at [144, 250] on button "CSS" at bounding box center [127, 256] width 39 height 39
click at [177, 254] on img "button" at bounding box center [180, 256] width 22 height 22
click at [396, 471] on div "Next" at bounding box center [395, 470] width 22 height 14
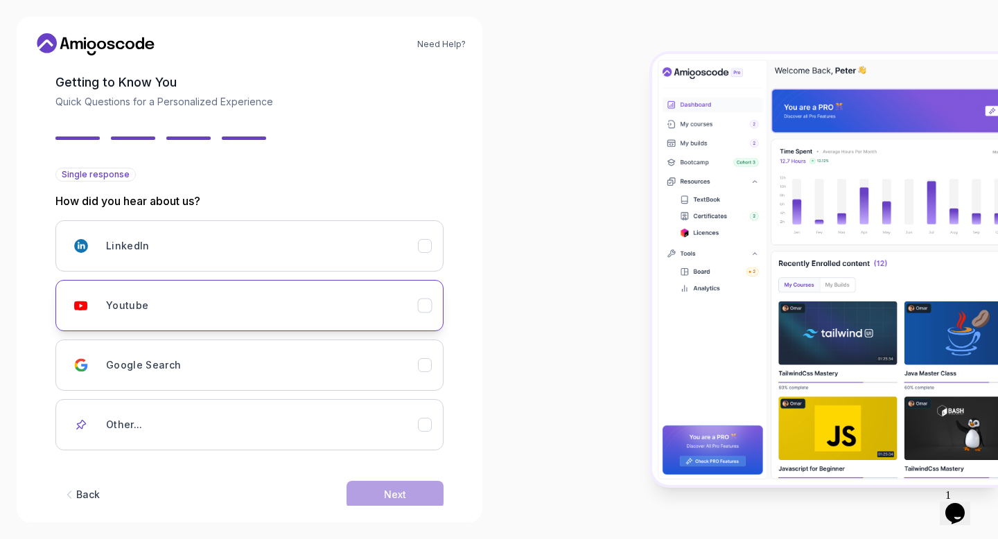
click at [203, 302] on div "Youtube" at bounding box center [262, 306] width 312 height 28
click at [372, 487] on button "Next" at bounding box center [395, 495] width 97 height 28
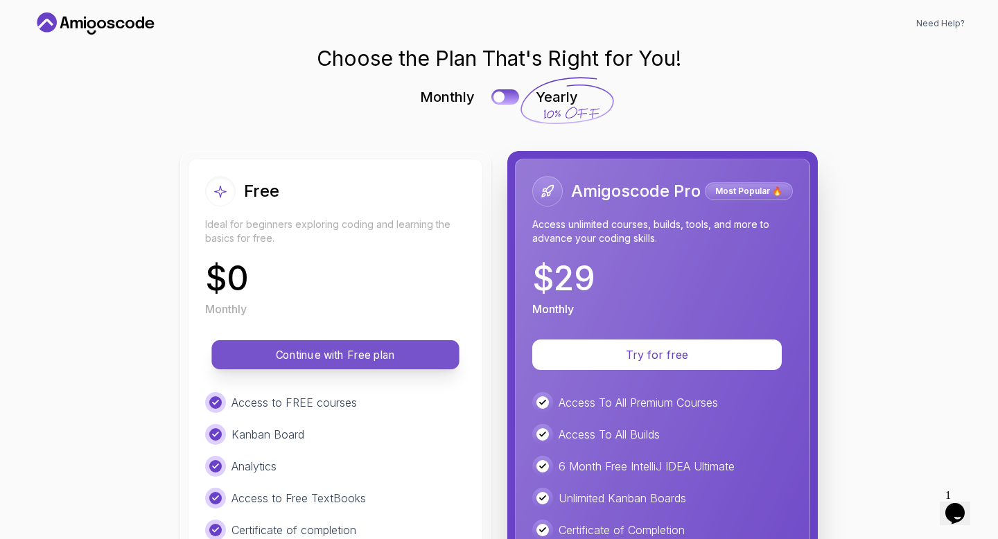
scroll to position [0, 0]
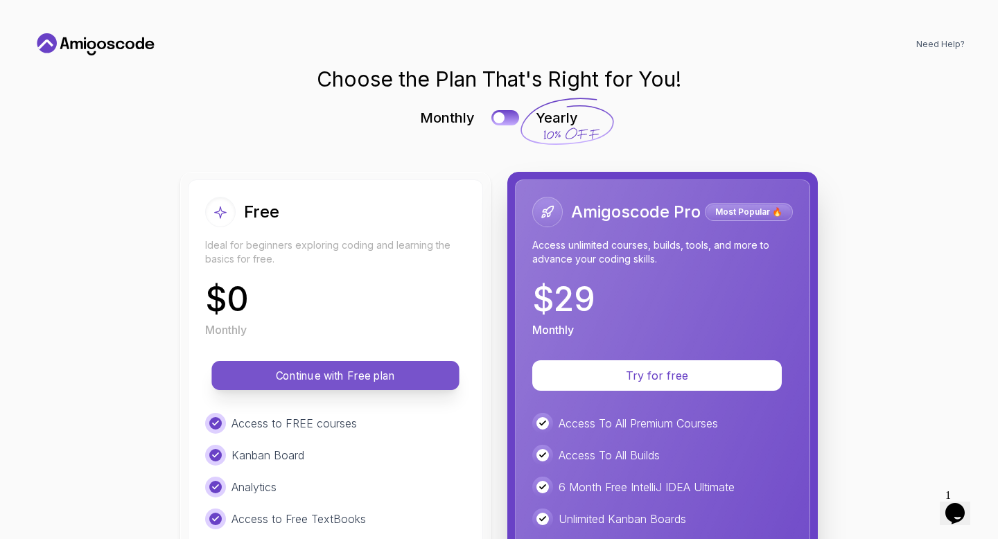
click at [362, 361] on button "Continue with Free plan" at bounding box center [334, 375] width 247 height 29
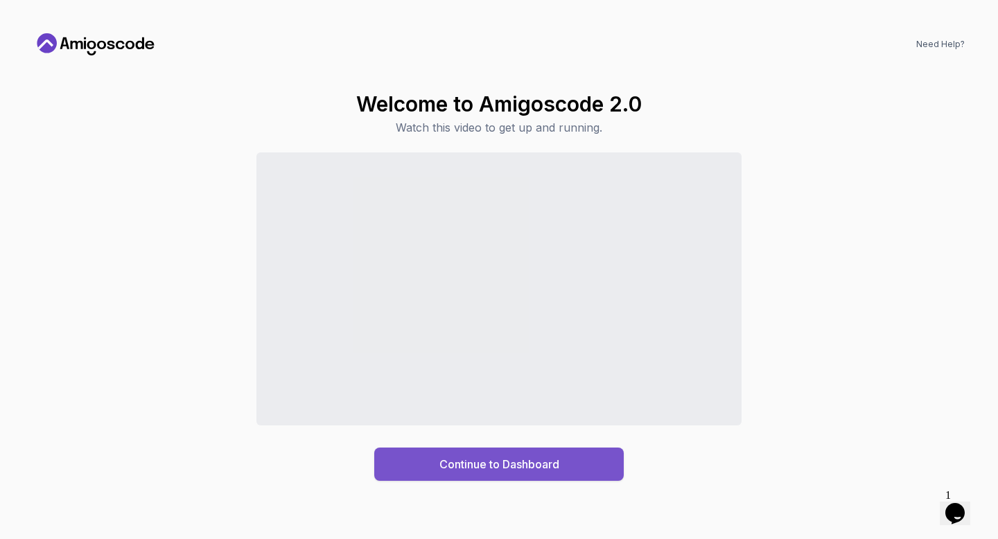
click at [525, 463] on div "Continue to Dashboard" at bounding box center [499, 464] width 120 height 17
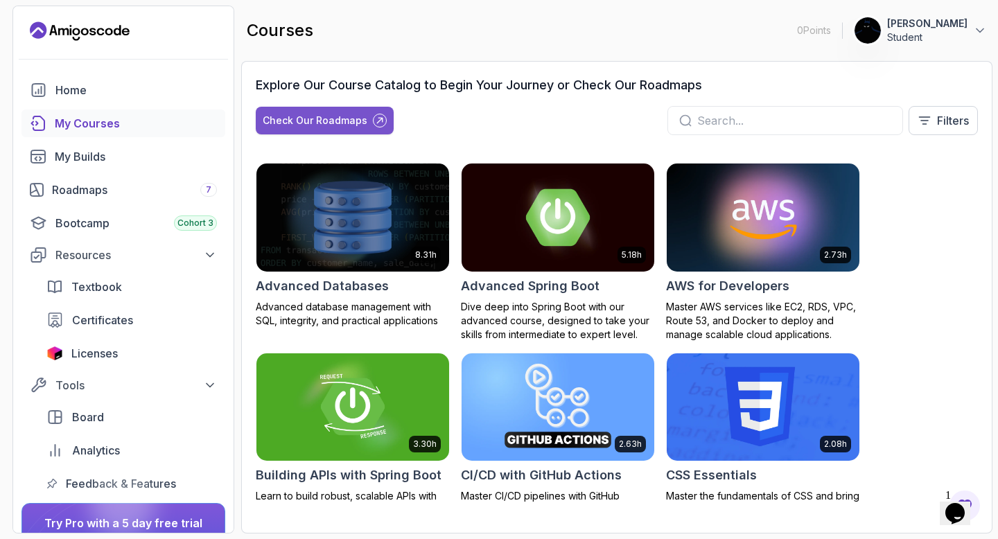
click at [334, 121] on div "Check Our Roadmaps" at bounding box center [315, 121] width 105 height 14
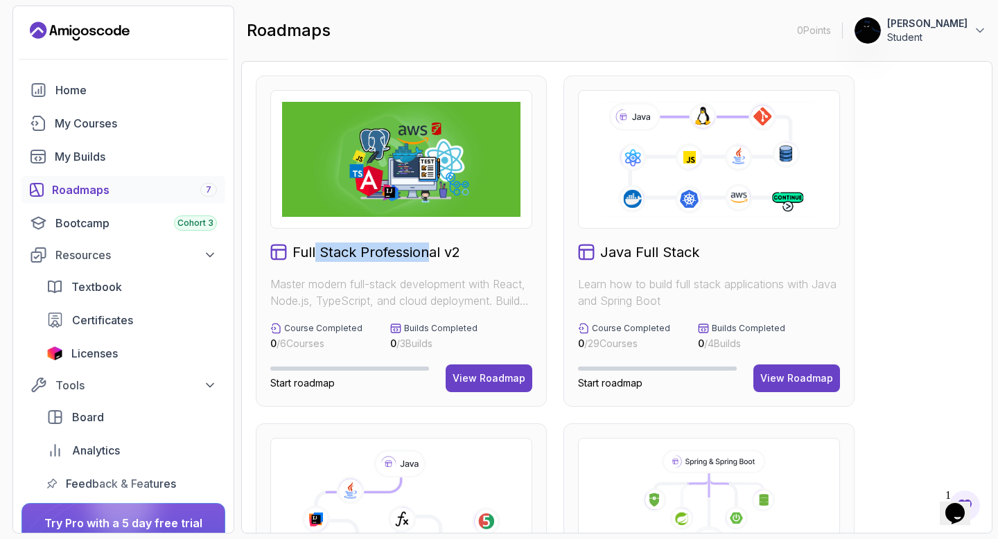
drag, startPoint x: 315, startPoint y: 251, endPoint x: 456, endPoint y: 254, distance: 141.4
click at [456, 254] on h2 "Full Stack Professional v2" at bounding box center [377, 252] width 168 height 19
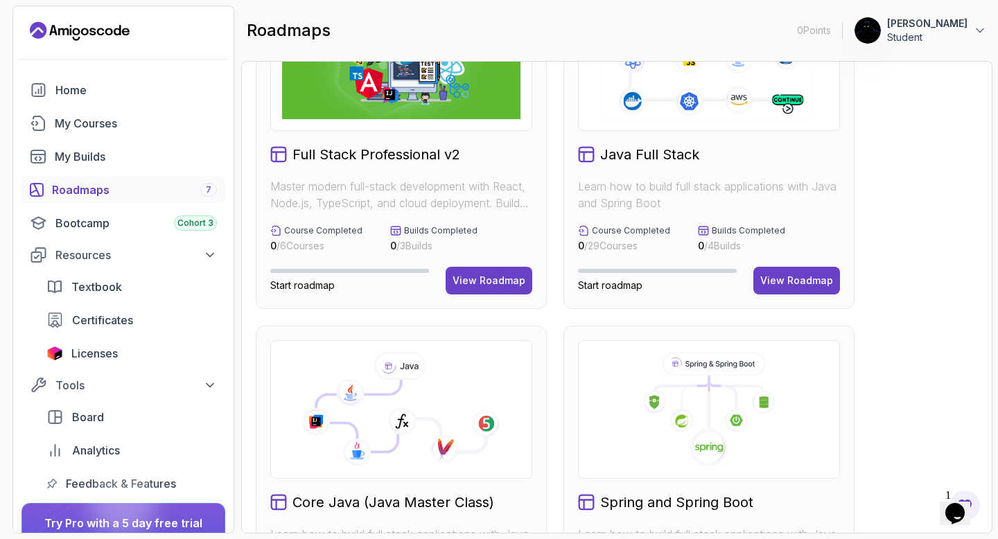
scroll to position [97, 0]
click at [799, 278] on div "View Roadmap" at bounding box center [796, 281] width 73 height 14
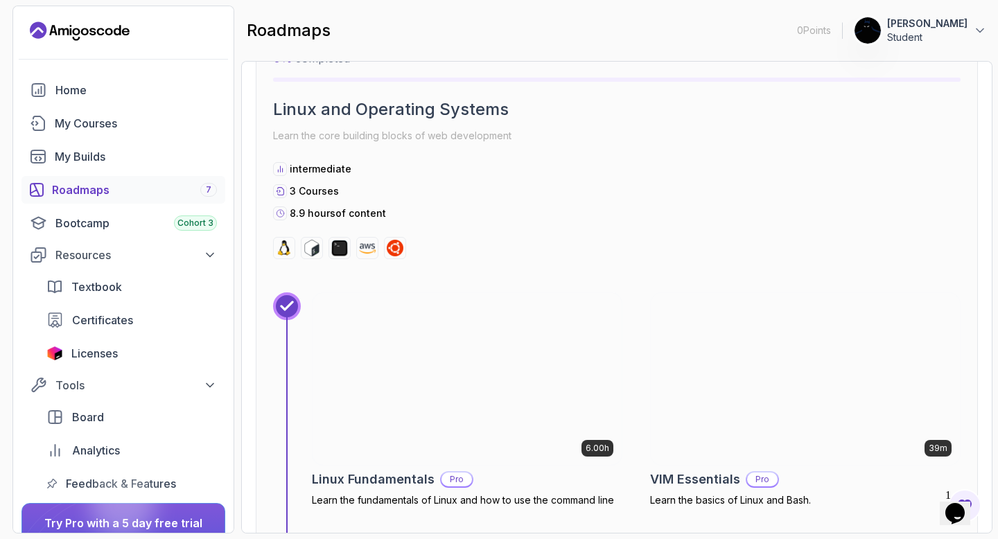
scroll to position [440, 0]
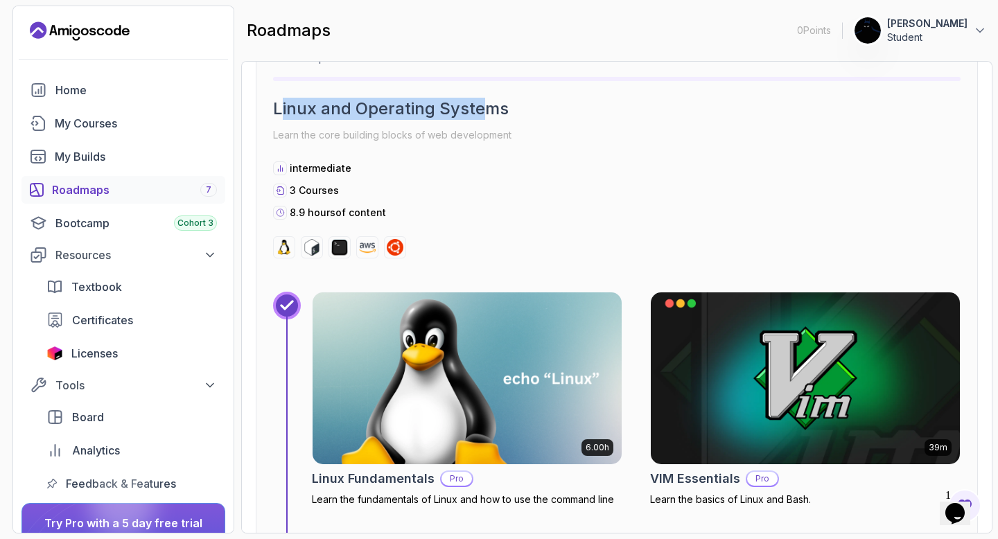
drag, startPoint x: 281, startPoint y: 99, endPoint x: 479, endPoint y: 112, distance: 197.9
click at [479, 112] on h2 "Linux and Operating Systems" at bounding box center [617, 109] width 688 height 22
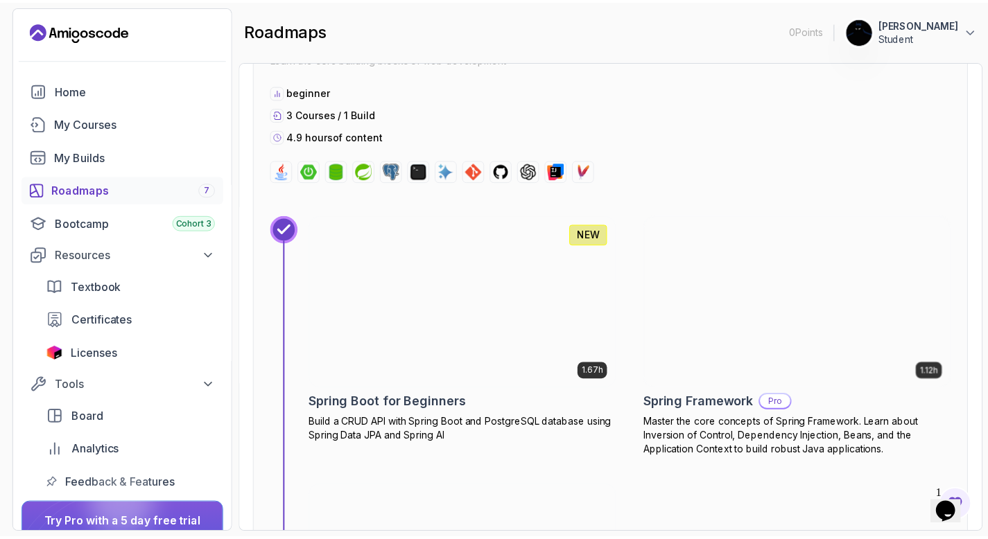
scroll to position [5193, 0]
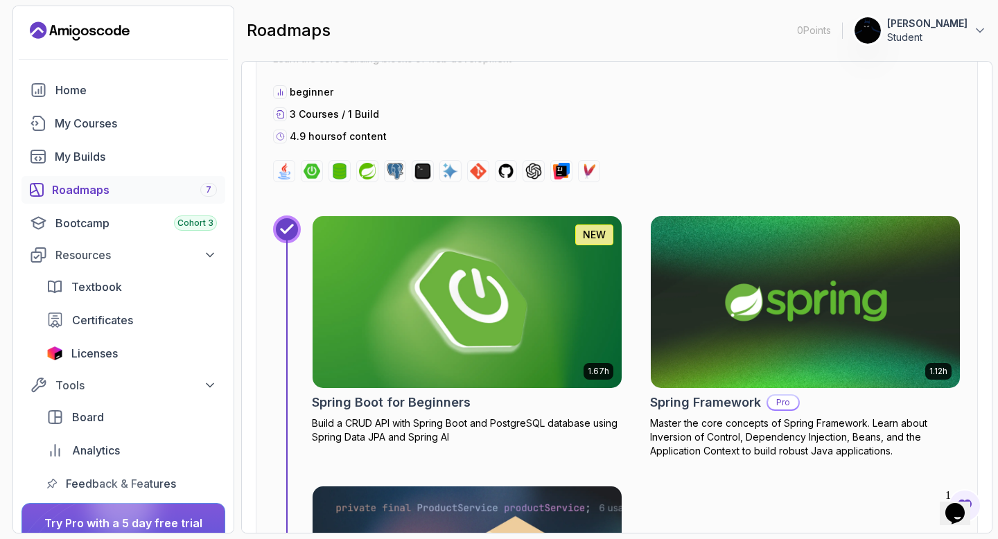
click at [337, 356] on img at bounding box center [467, 302] width 324 height 180
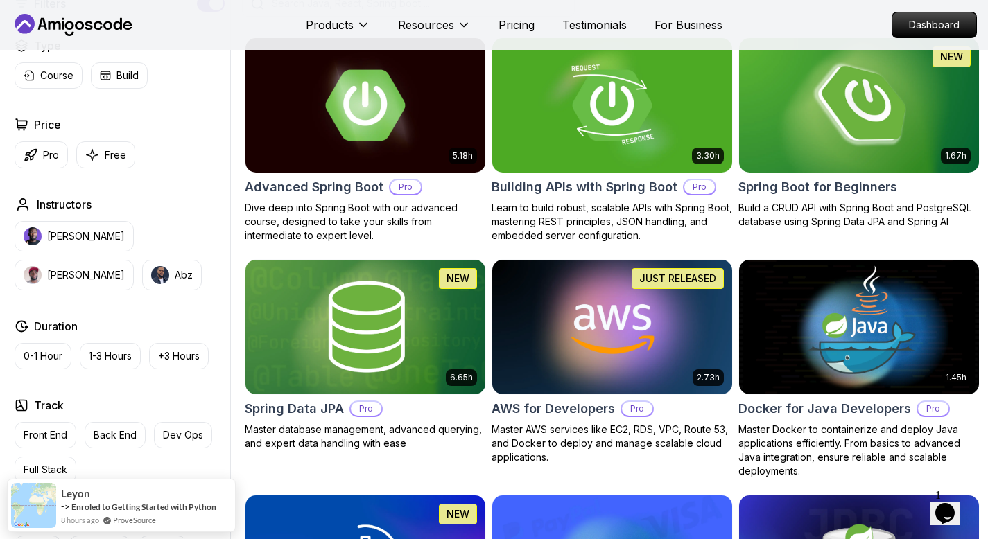
scroll to position [380, 0]
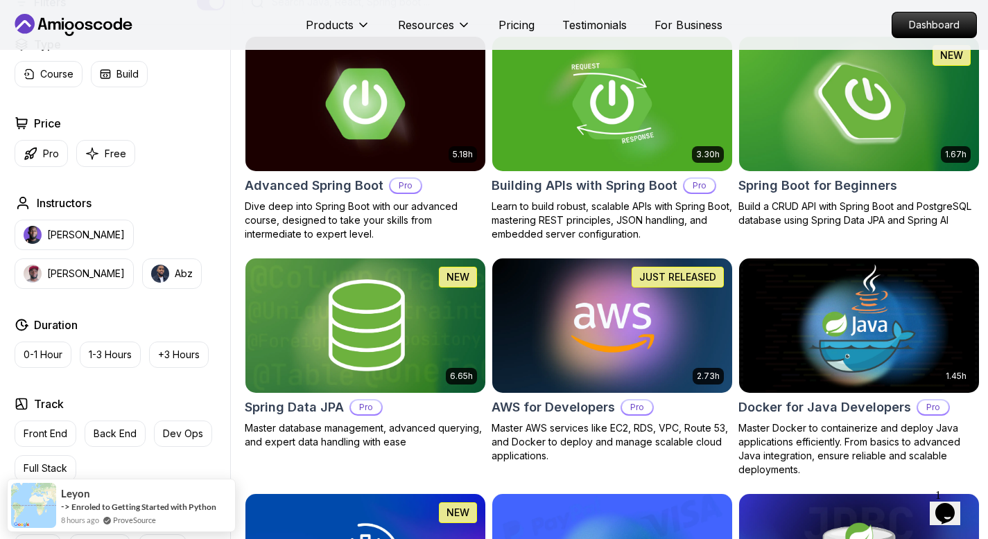
click at [881, 100] on img at bounding box center [859, 103] width 252 height 141
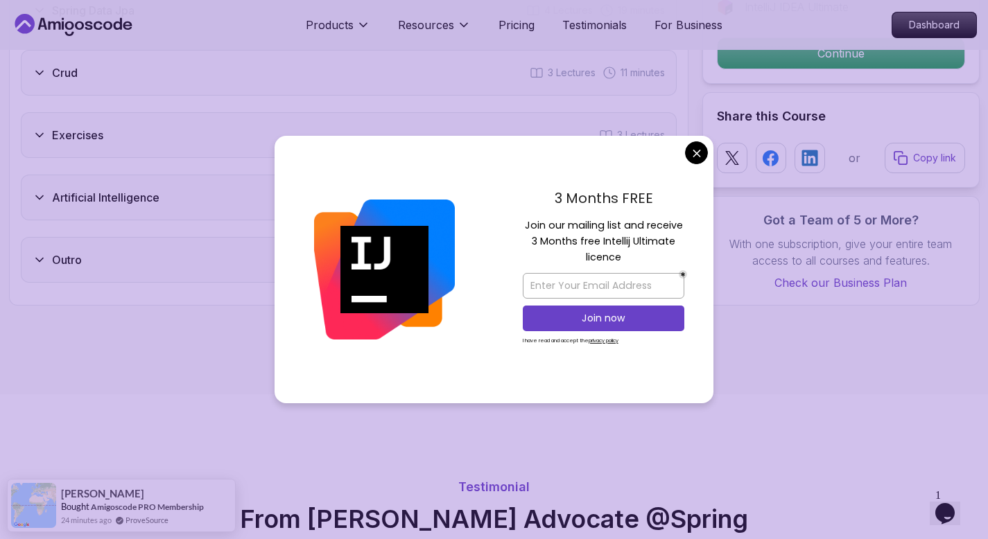
scroll to position [2348, 0]
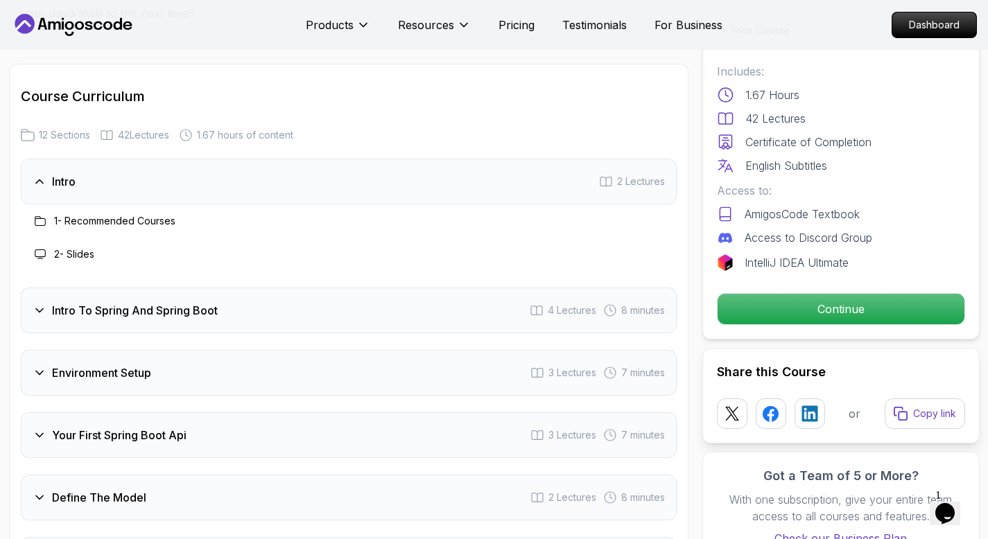
scroll to position [1672, 0]
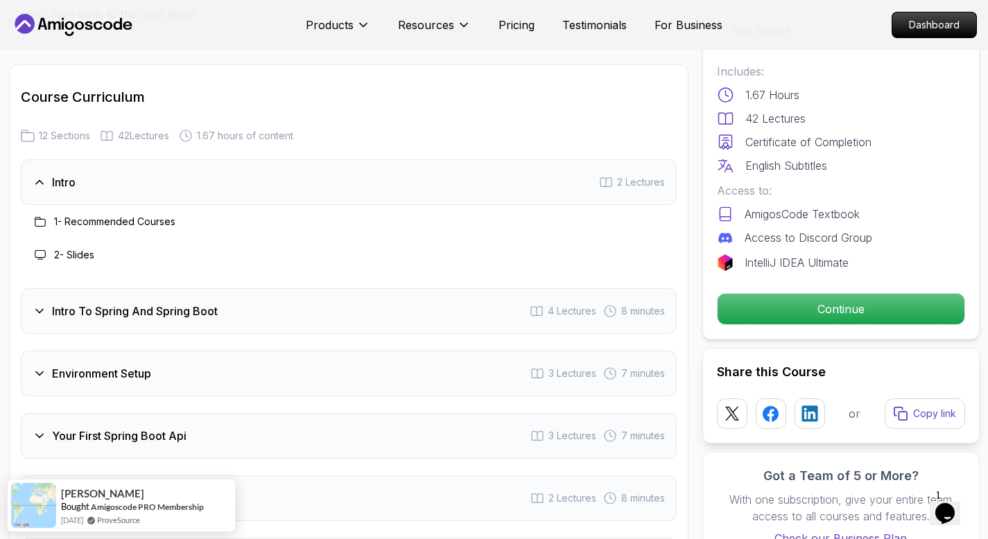
drag, startPoint x: 609, startPoint y: 317, endPoint x: 650, endPoint y: 382, distance: 76.9
drag, startPoint x: 650, startPoint y: 382, endPoint x: 541, endPoint y: 250, distance: 171.8
click at [541, 250] on div "2 - Slides" at bounding box center [349, 254] width 656 height 33
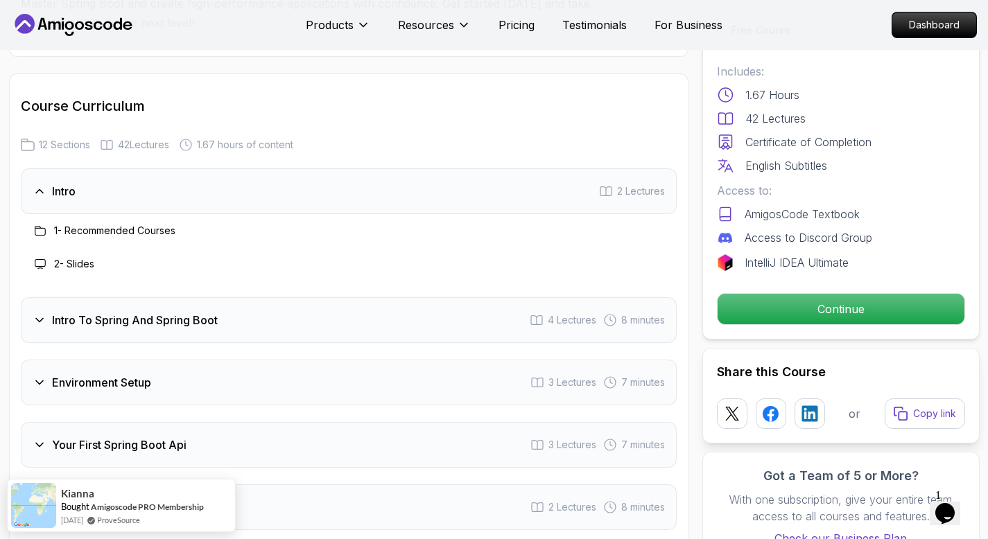
scroll to position [1671, 0]
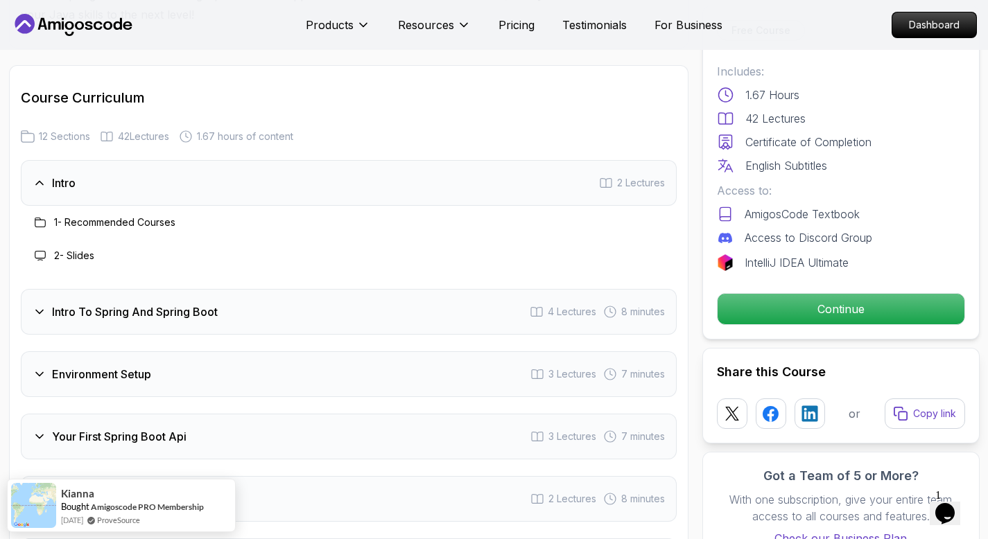
click at [78, 304] on h3 "Intro To Spring And Spring Boot" at bounding box center [135, 312] width 166 height 17
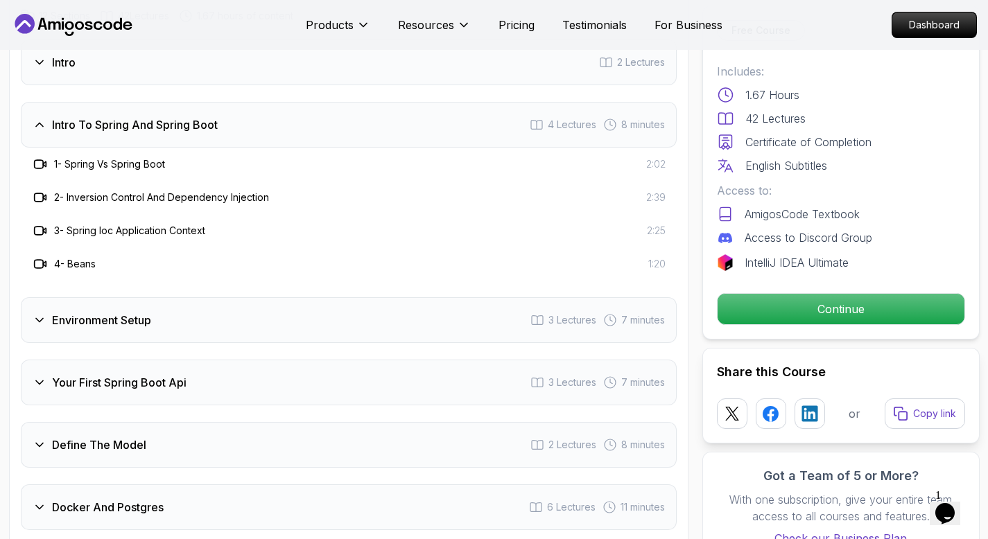
scroll to position [1795, 0]
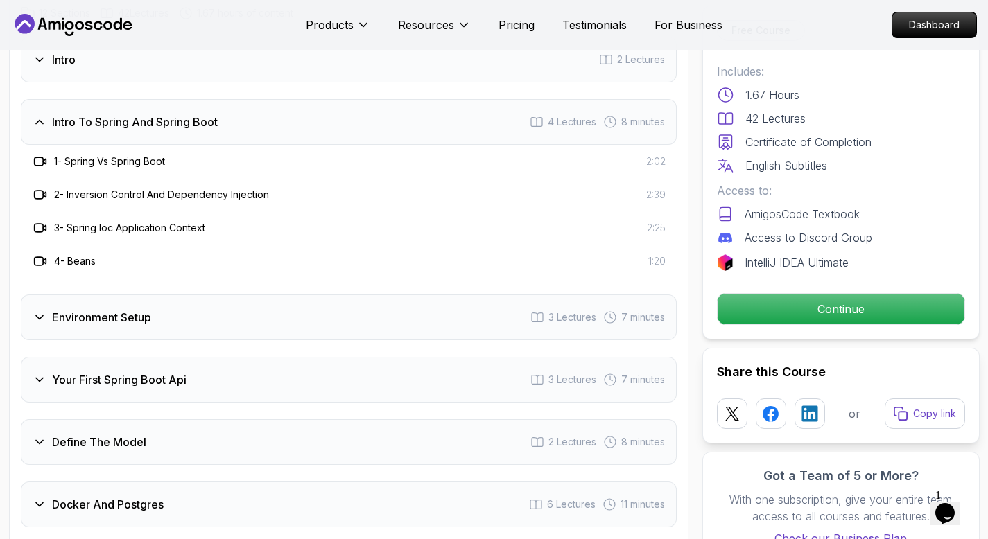
click at [105, 309] on h3 "Environment Setup" at bounding box center [101, 317] width 99 height 17
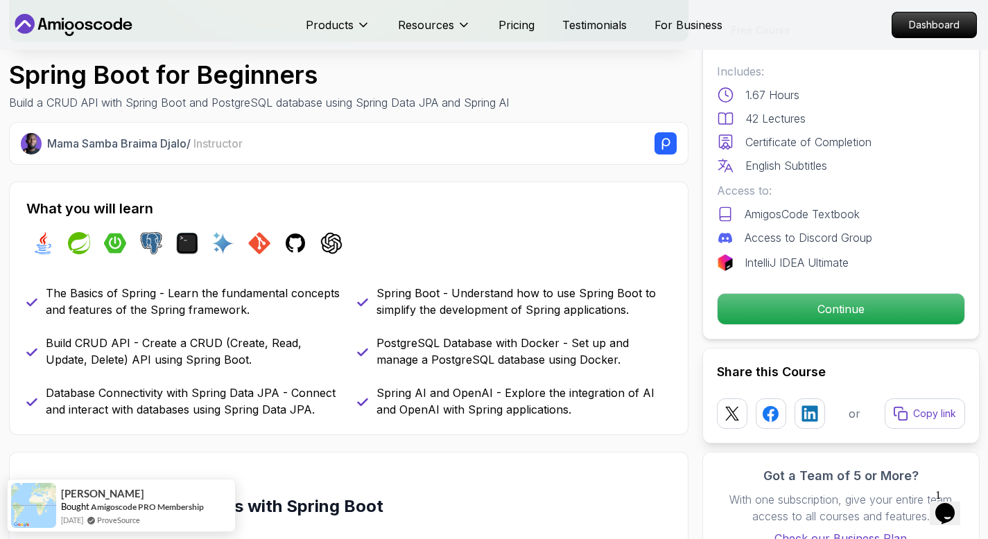
scroll to position [423, 0]
drag, startPoint x: 54, startPoint y: 299, endPoint x: 129, endPoint y: 301, distance: 74.9
click at [129, 301] on p "The Basics of Spring - Learn the fundamental concepts and features of the Sprin…" at bounding box center [193, 302] width 295 height 33
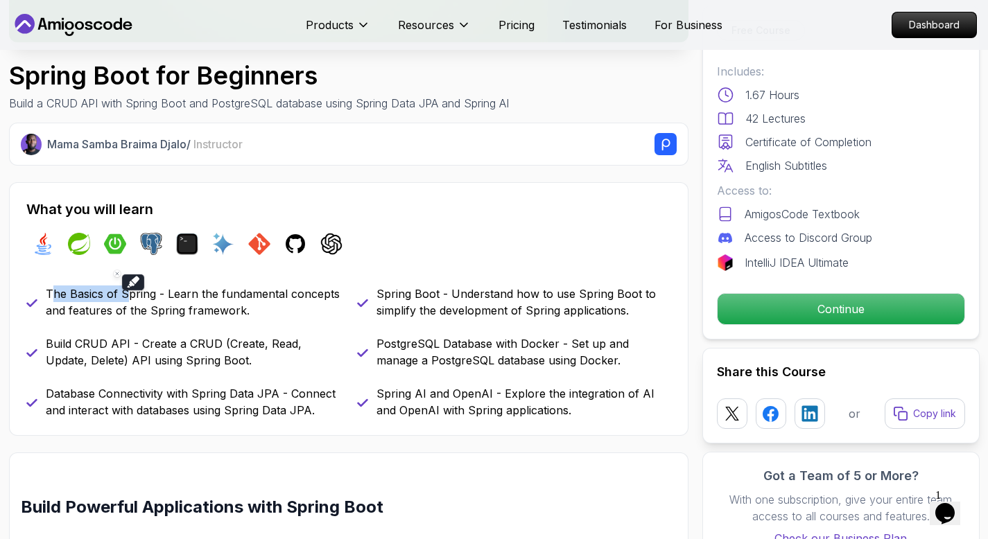
click at [129, 301] on p "The Basics of Spring - Learn the fundamental concepts and features of the Sprin…" at bounding box center [193, 302] width 295 height 33
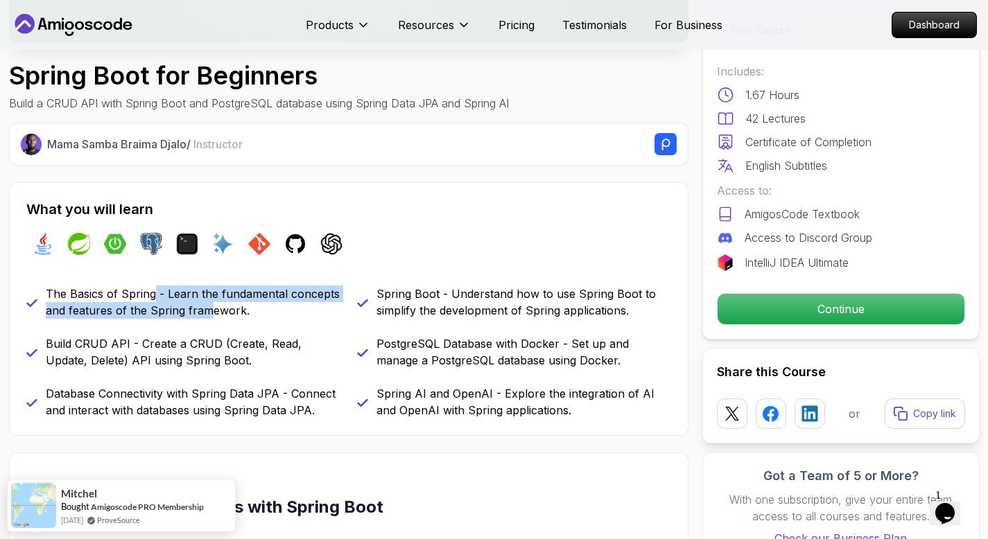
drag, startPoint x: 151, startPoint y: 301, endPoint x: 214, endPoint y: 306, distance: 63.3
click at [214, 306] on p "The Basics of Spring - Learn the fundamental concepts and features of the Sprin…" at bounding box center [193, 302] width 295 height 33
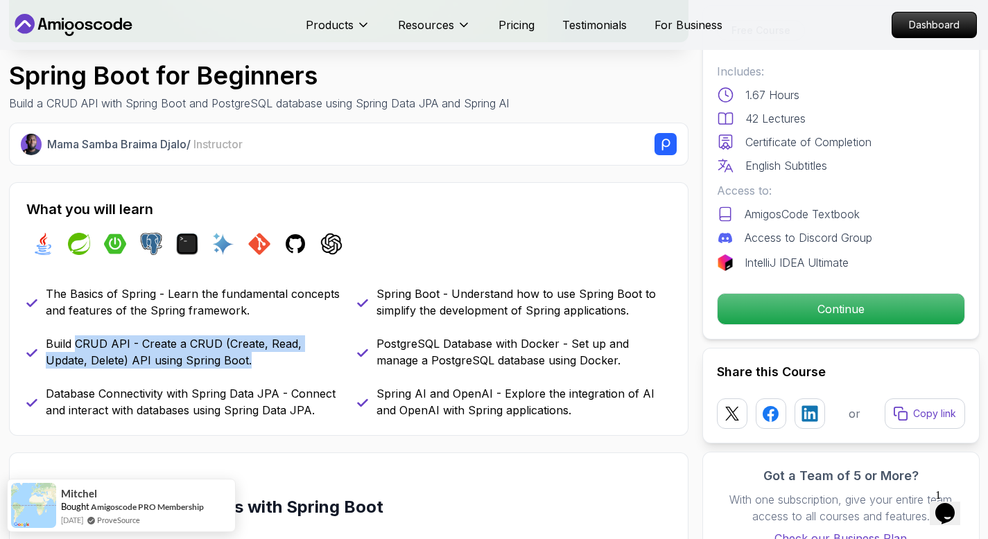
drag, startPoint x: 74, startPoint y: 349, endPoint x: 202, endPoint y: 360, distance: 128.7
click at [202, 360] on p "Build CRUD API - Create a CRUD (Create, Read, Update, Delete) API using Spring …" at bounding box center [193, 351] width 295 height 33
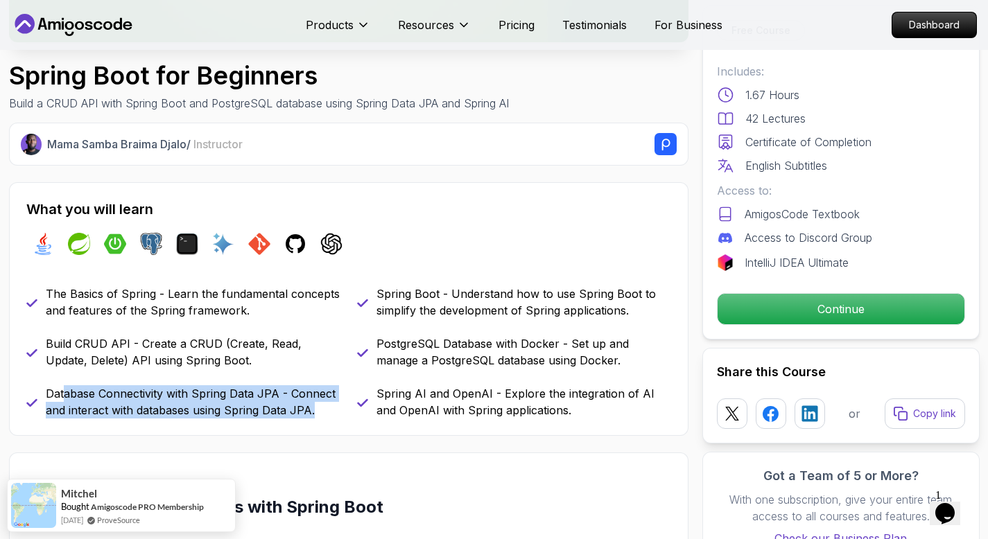
drag, startPoint x: 64, startPoint y: 396, endPoint x: 315, endPoint y: 411, distance: 251.4
click at [315, 411] on p "Database Connectivity with Spring Data JPA - Connect and interact with database…" at bounding box center [193, 401] width 295 height 33
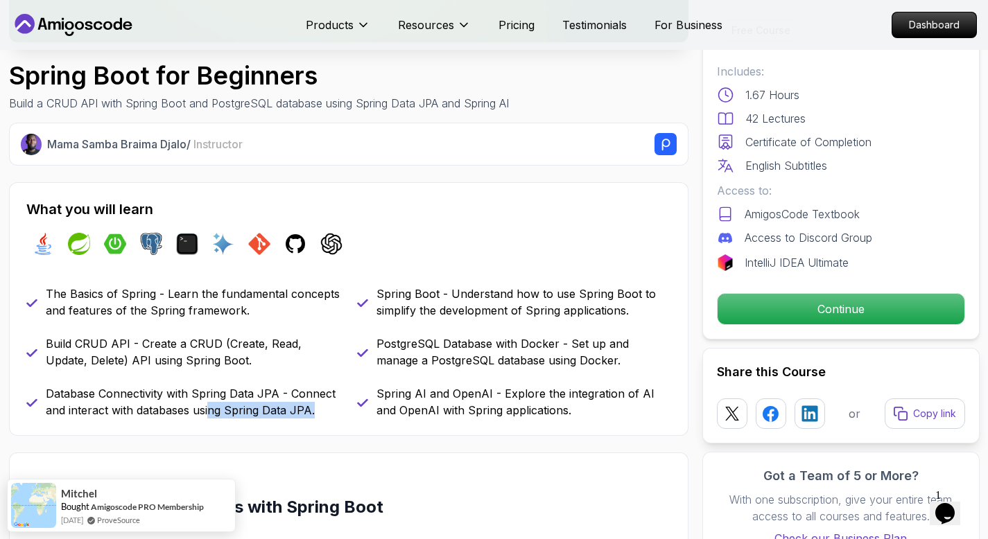
drag, startPoint x: 315, startPoint y: 411, endPoint x: 208, endPoint y: 419, distance: 107.8
click at [208, 419] on div "What you will learn java spring spring-boot postgres terminal ai git github cha…" at bounding box center [348, 309] width 679 height 254
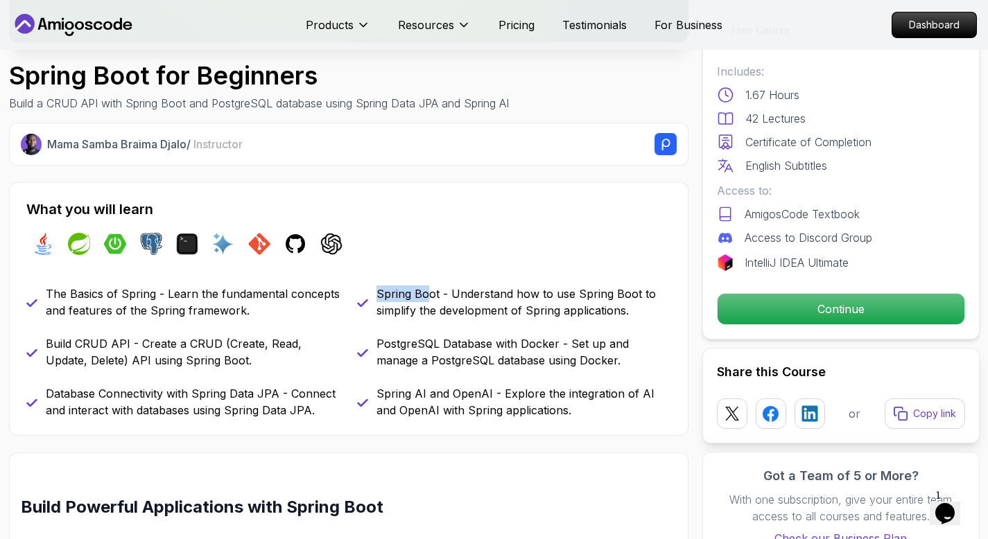
drag, startPoint x: 376, startPoint y: 294, endPoint x: 426, endPoint y: 289, distance: 50.1
click at [426, 289] on p "Spring Boot - Understand how to use Spring Boot to simplify the development of …" at bounding box center [523, 302] width 295 height 33
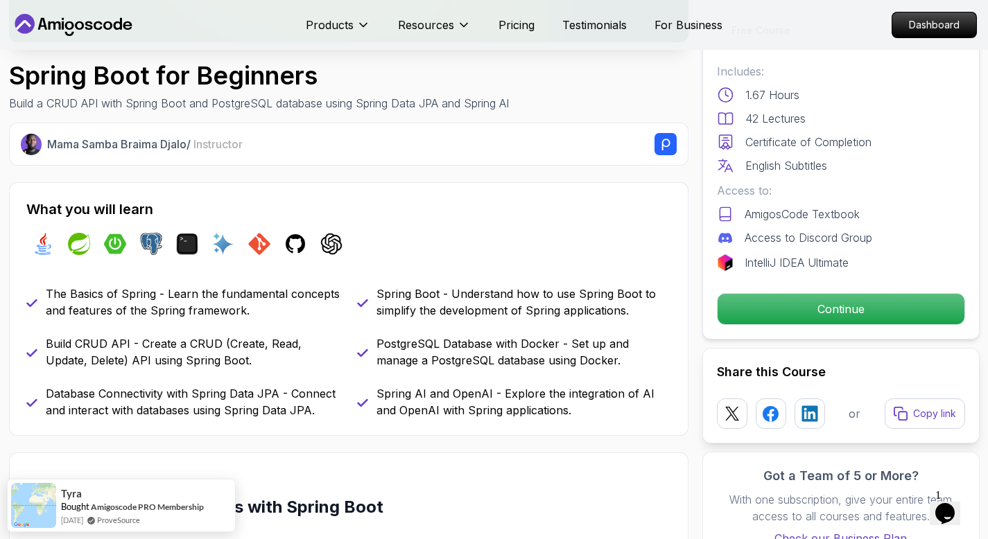
click at [448, 289] on p "Spring Boot - Understand how to use Spring Boot to simplify the development of …" at bounding box center [523, 302] width 295 height 33
drag, startPoint x: 448, startPoint y: 289, endPoint x: 623, endPoint y: 288, distance: 174.7
click at [623, 288] on p "Spring Boot - Understand how to use Spring Boot to simplify the development of …" at bounding box center [523, 302] width 295 height 33
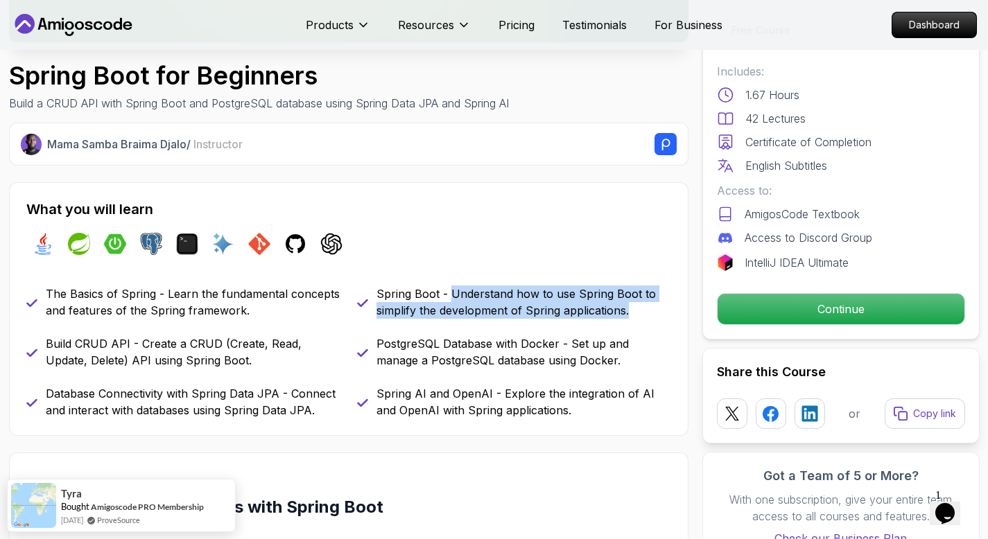
drag, startPoint x: 447, startPoint y: 295, endPoint x: 634, endPoint y: 322, distance: 189.1
click at [634, 322] on div "The Basics of Spring - Learn the fundamental concepts and features of the Sprin…" at bounding box center [348, 352] width 645 height 133
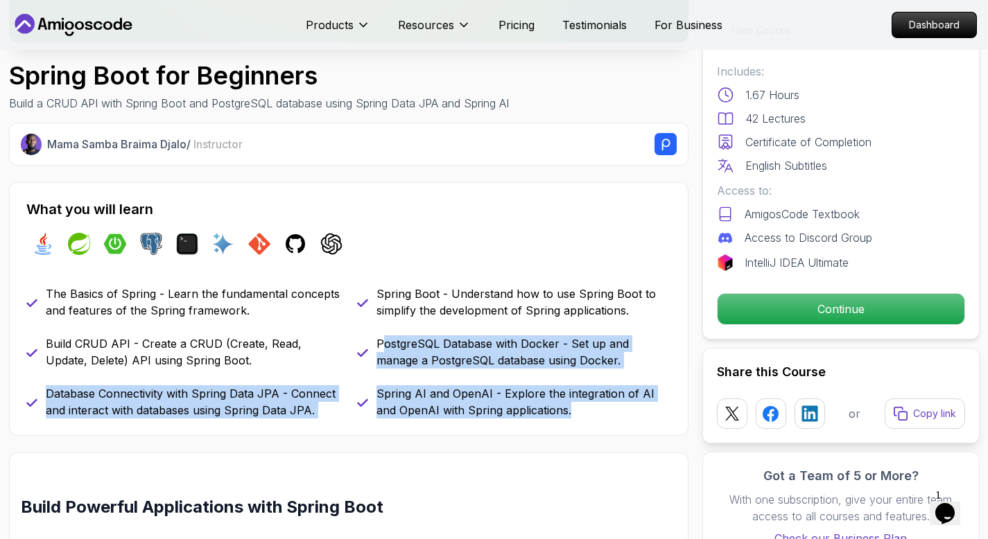
drag, startPoint x: 385, startPoint y: 345, endPoint x: 596, endPoint y: 415, distance: 222.5
click at [596, 415] on div "The Basics of Spring - Learn the fundamental concepts and features of the Sprin…" at bounding box center [348, 352] width 645 height 133
click at [596, 415] on p "Spring AI and OpenAI - Explore the integration of AI and OpenAI with Spring app…" at bounding box center [523, 401] width 295 height 33
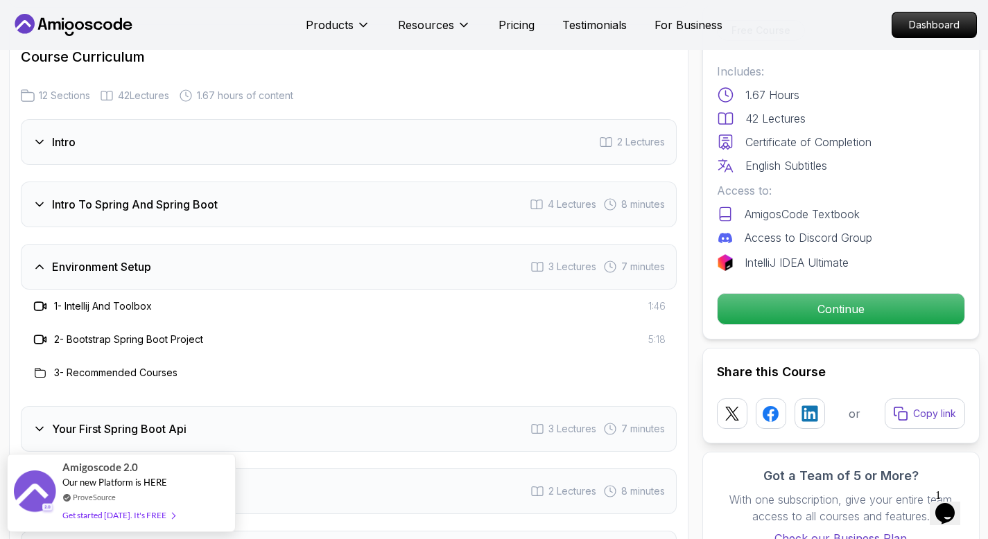
scroll to position [1706, 0]
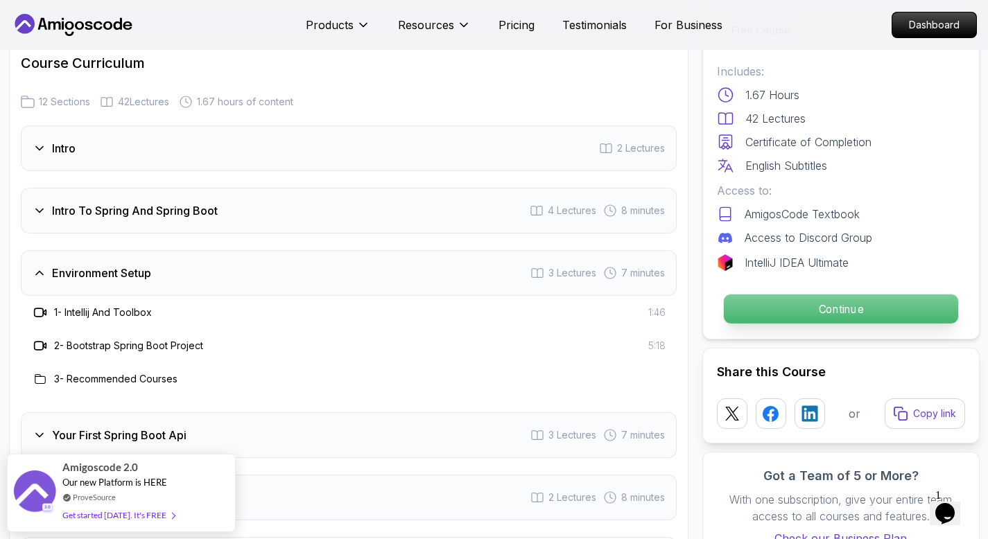
click at [805, 304] on p "Continue" at bounding box center [840, 309] width 234 height 29
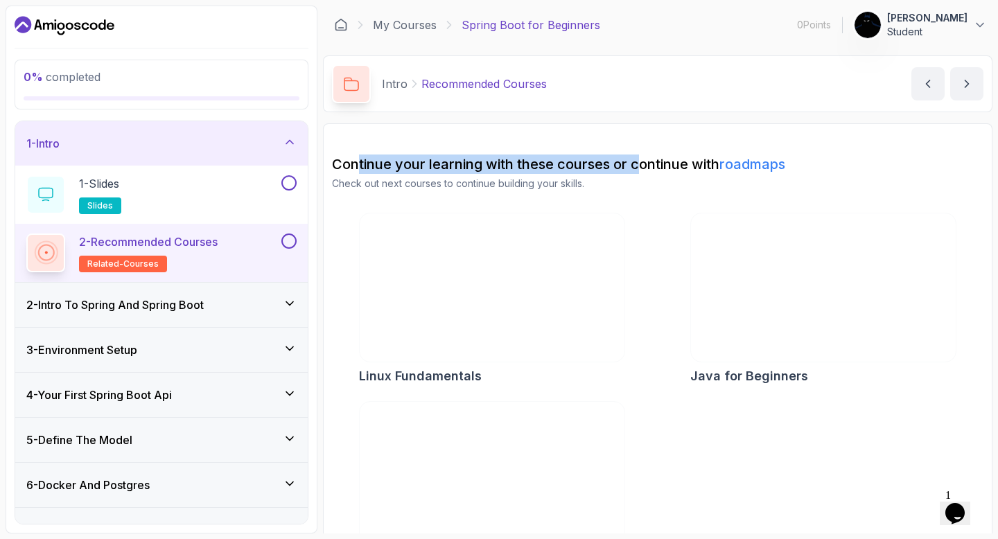
drag, startPoint x: 356, startPoint y: 164, endPoint x: 640, endPoint y: 164, distance: 284.2
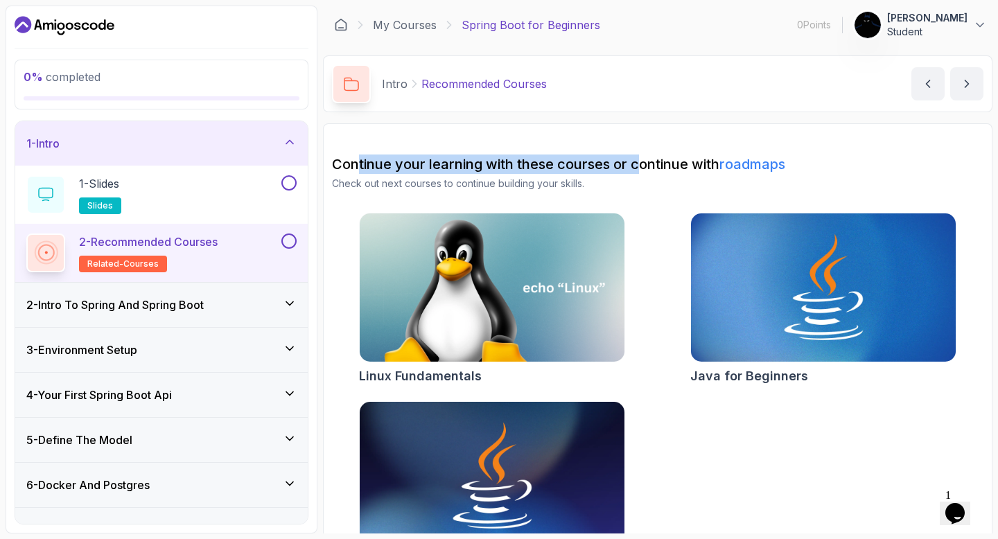
click at [640, 164] on h2 "Continue your learning with these courses or continue with roadmaps" at bounding box center [658, 164] width 652 height 19
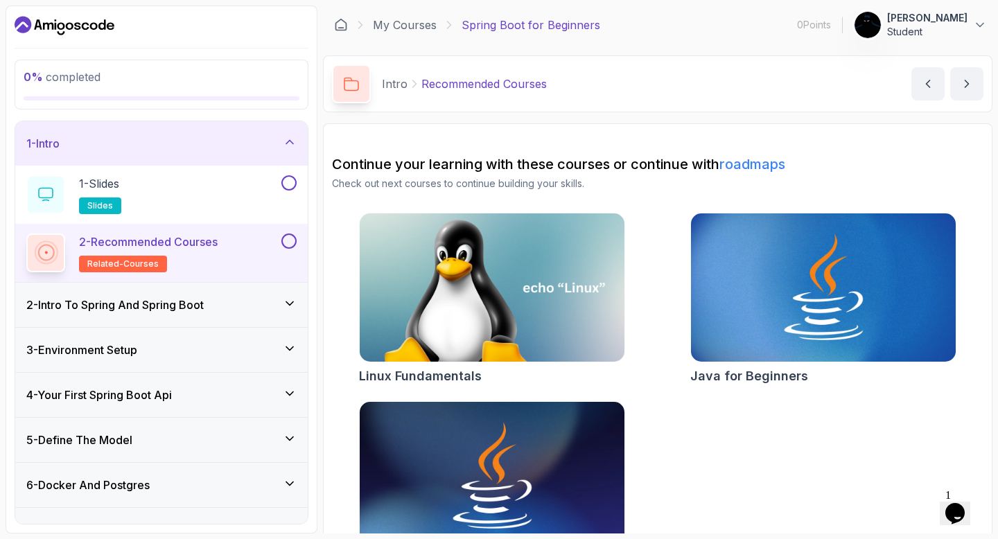
scroll to position [54, 0]
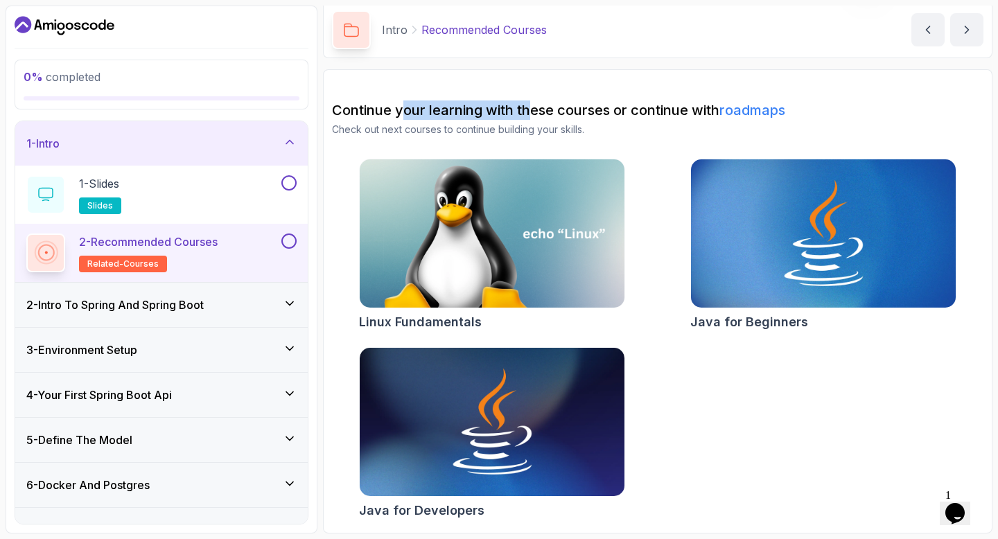
drag, startPoint x: 403, startPoint y: 110, endPoint x: 531, endPoint y: 107, distance: 127.6
click at [531, 107] on h2 "Continue your learning with these courses or continue with roadmaps" at bounding box center [658, 110] width 652 height 19
drag, startPoint x: 531, startPoint y: 107, endPoint x: 630, endPoint y: 106, distance: 99.1
click at [630, 106] on h2 "Continue your learning with these courses or continue with roadmaps" at bounding box center [658, 110] width 652 height 19
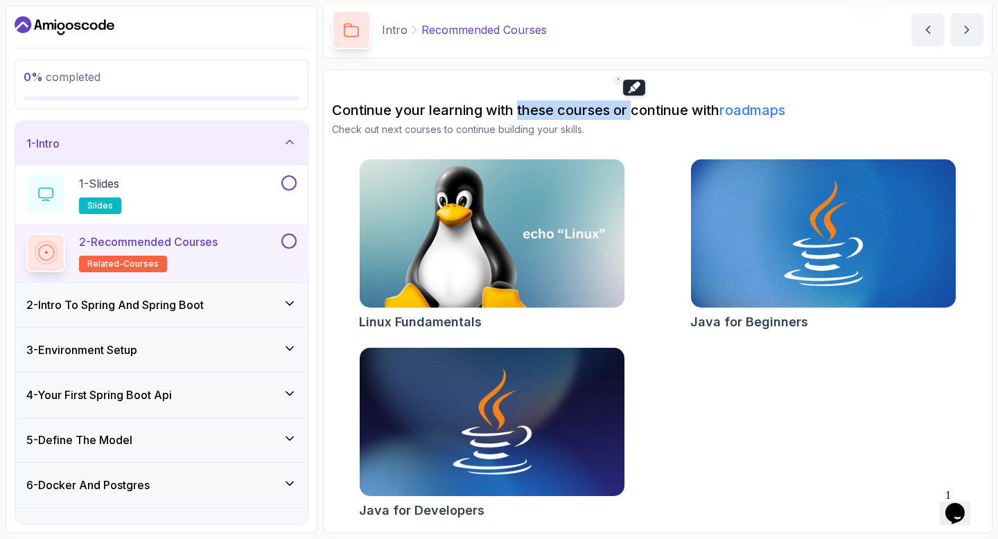
click at [630, 106] on h2 "Continue your learning with these courses or continue with roadmaps" at bounding box center [658, 110] width 652 height 19
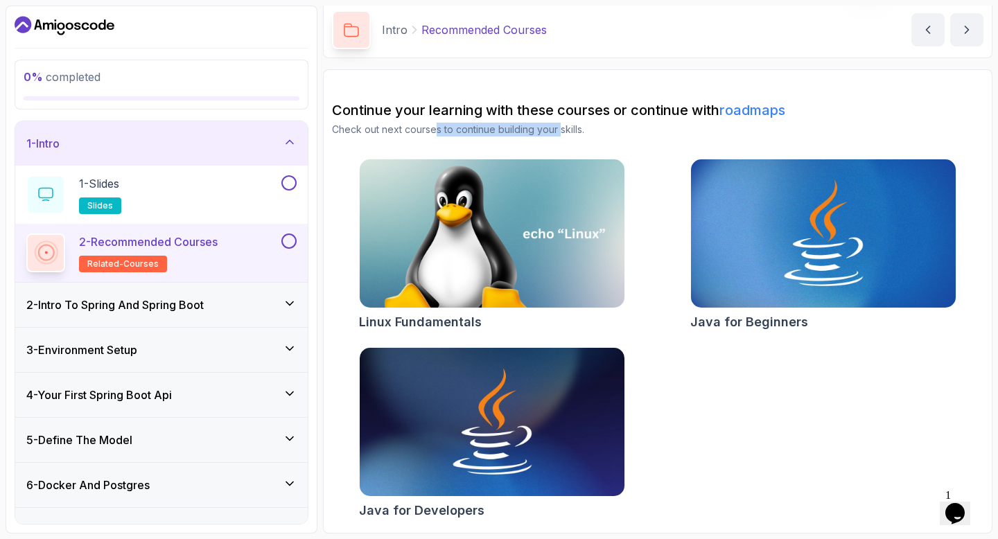
drag, startPoint x: 435, startPoint y: 123, endPoint x: 560, endPoint y: 127, distance: 124.8
click at [560, 127] on p "Check out next courses to continue building your skills." at bounding box center [658, 130] width 652 height 14
click at [160, 315] on div "2 - Intro To Spring And Spring Boot" at bounding box center [161, 305] width 293 height 44
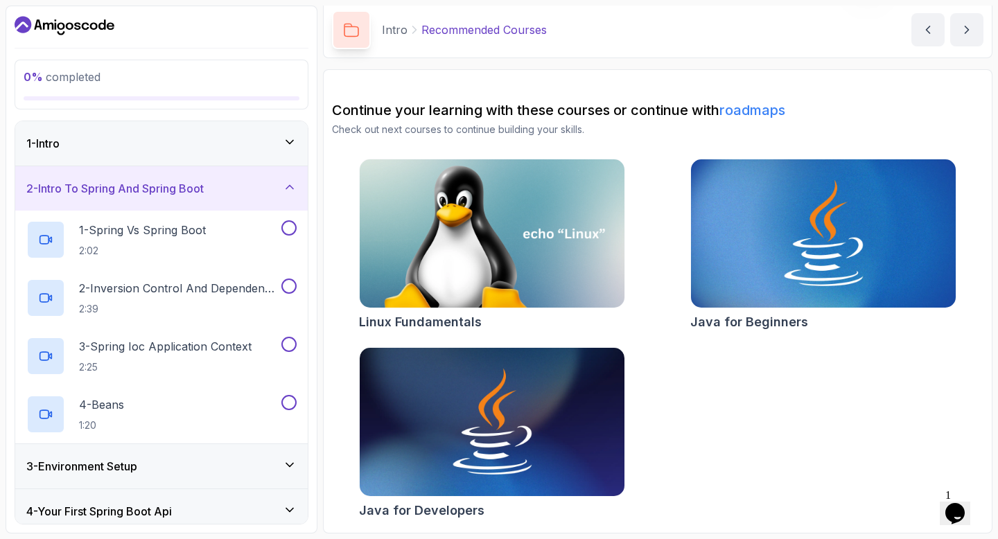
click at [216, 184] on div "2 - Intro To Spring And Spring Boot" at bounding box center [161, 188] width 270 height 17
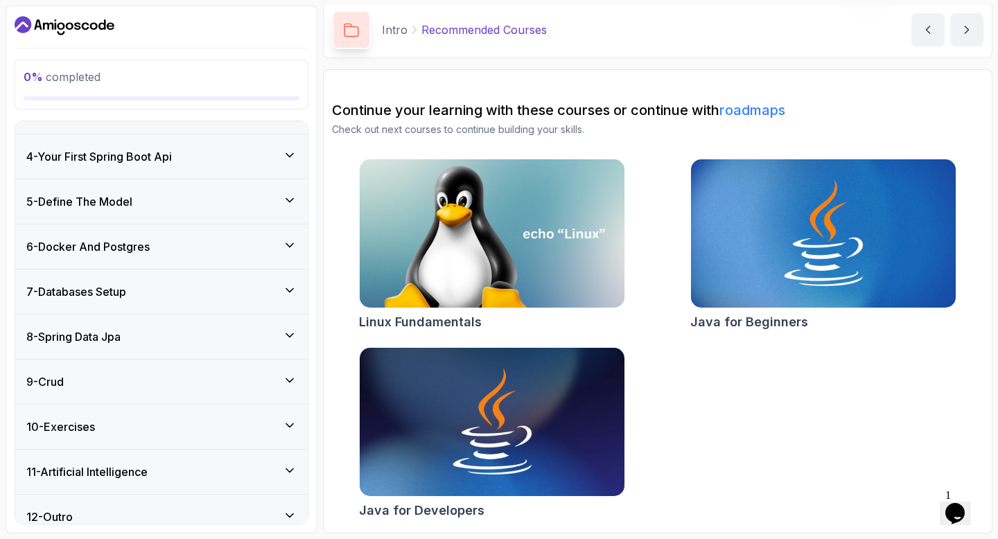
scroll to position [137, 0]
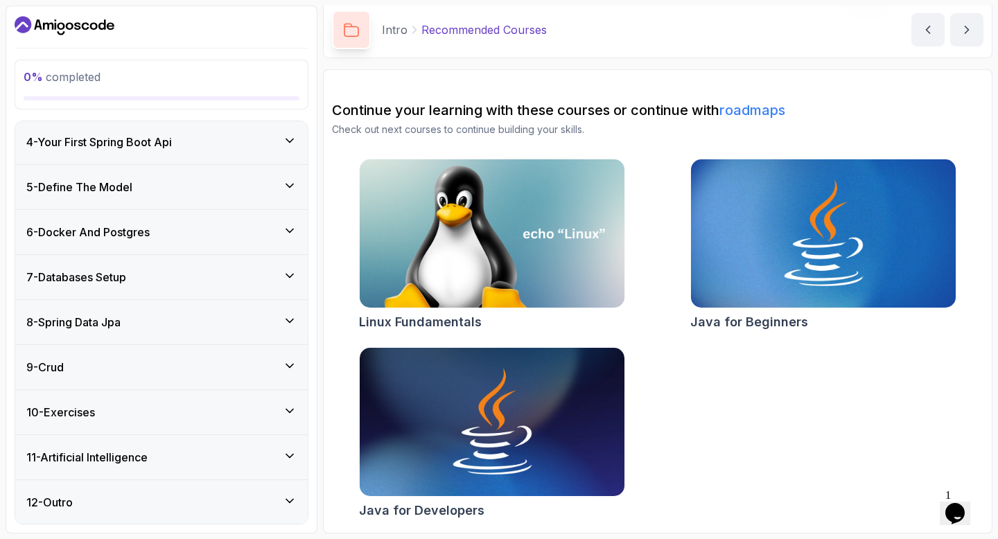
click at [195, 315] on div "8 - Spring Data Jpa" at bounding box center [161, 322] width 270 height 17
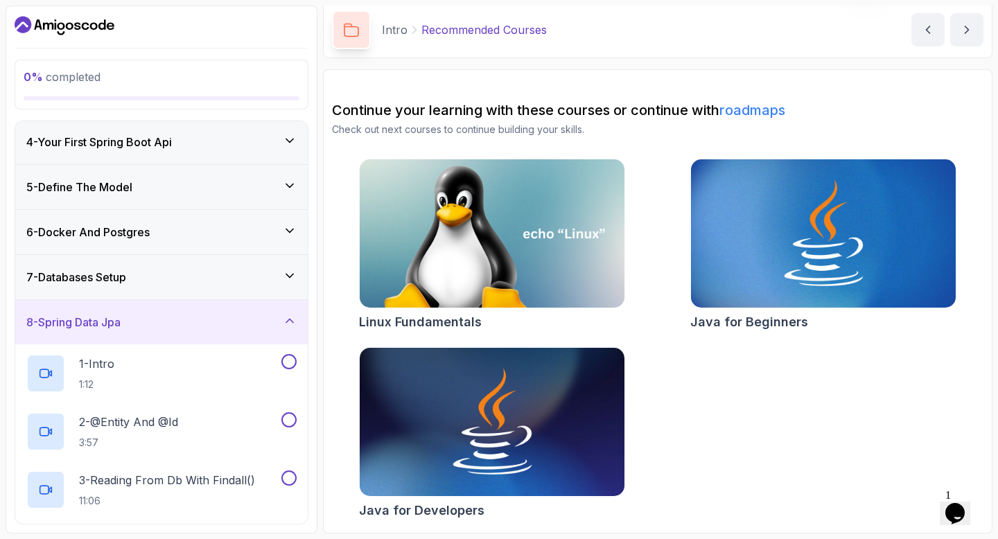
click at [195, 315] on div "8 - Spring Data Jpa" at bounding box center [161, 322] width 270 height 17
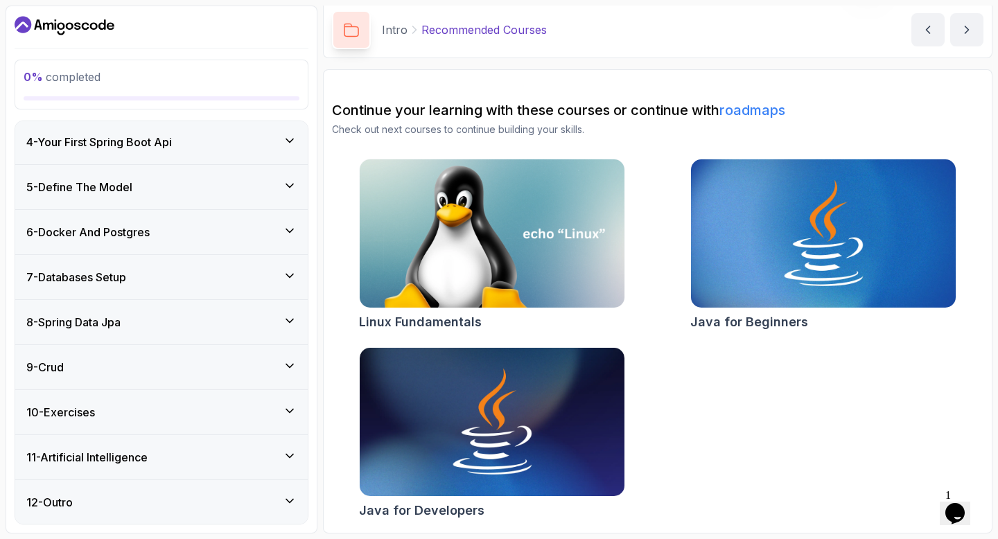
scroll to position [0, 0]
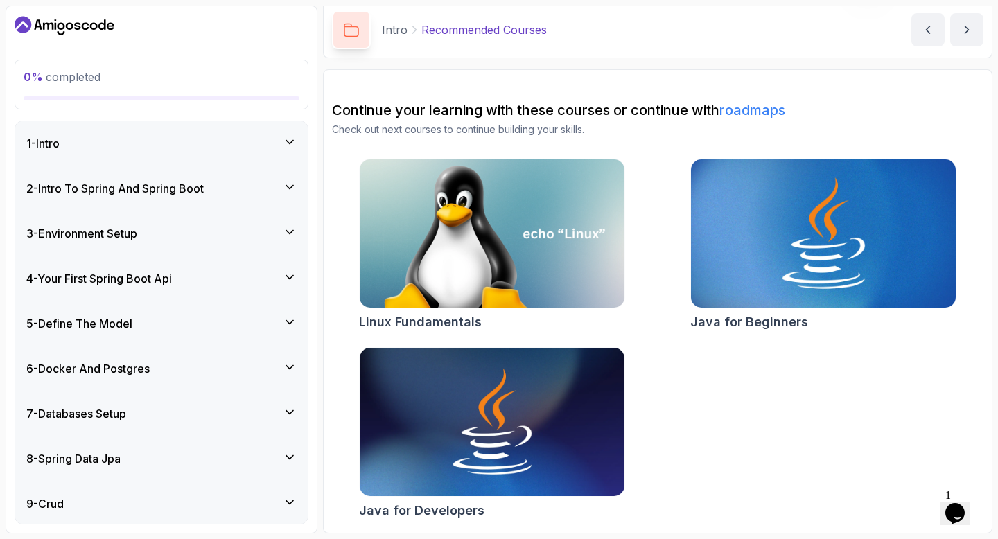
click at [791, 237] on img at bounding box center [823, 234] width 278 height 156
click at [513, 460] on img at bounding box center [492, 423] width 278 height 156
click at [105, 146] on div "1 - Intro" at bounding box center [161, 143] width 270 height 17
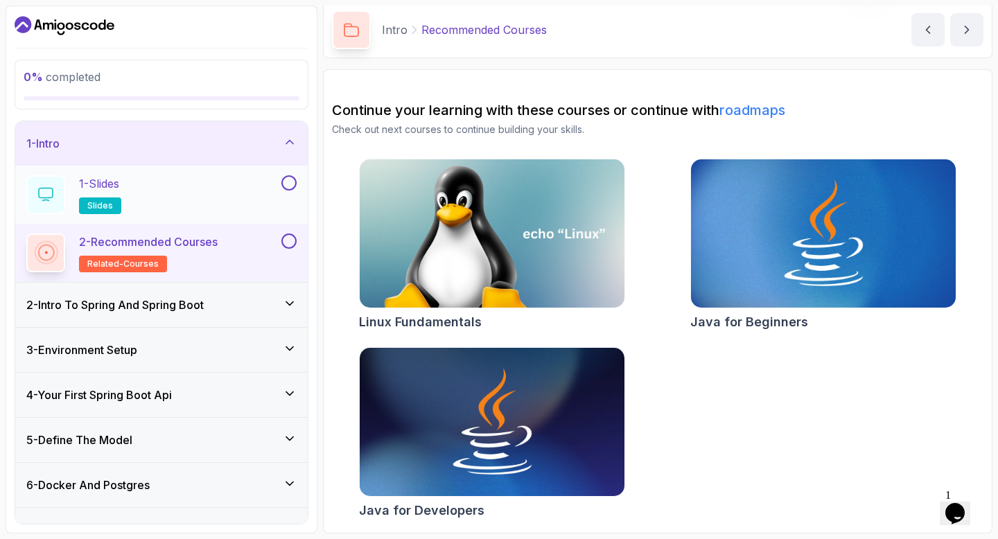
click at [179, 179] on div "1 - Slides slides" at bounding box center [152, 194] width 252 height 39
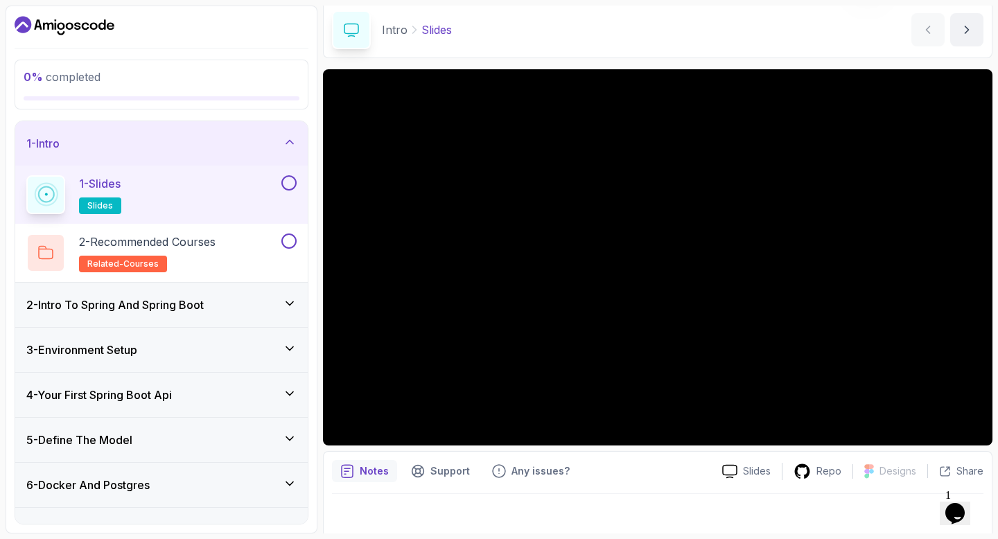
click at [166, 311] on h3 "2 - Intro To Spring And Spring Boot" at bounding box center [114, 305] width 177 height 17
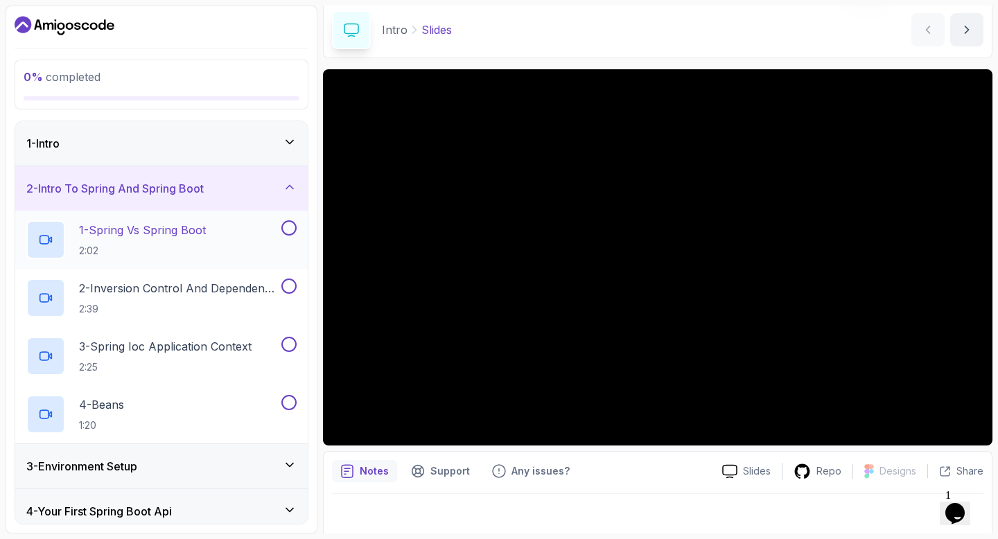
click at [128, 238] on h2 "1 - Spring Vs Spring Boot 2:02" at bounding box center [142, 240] width 127 height 36
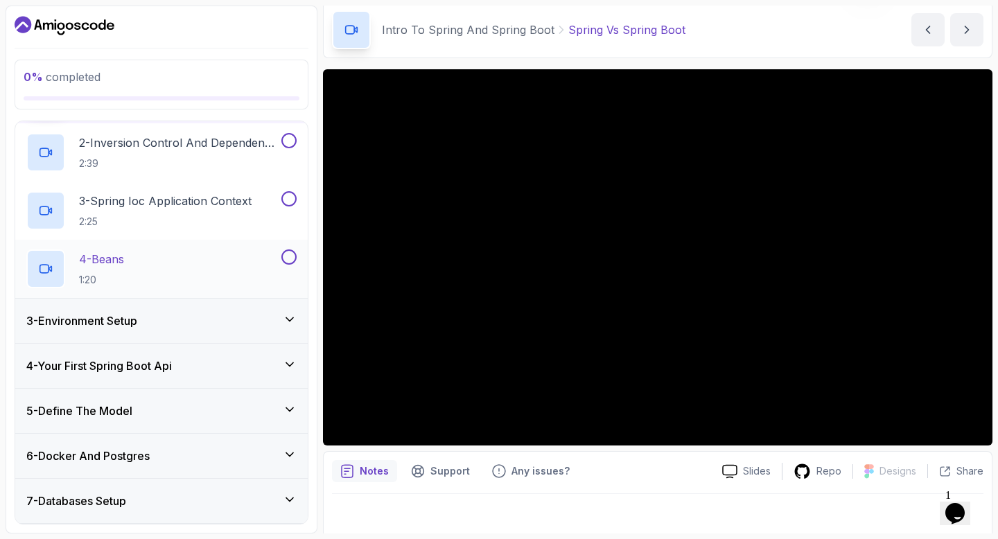
scroll to position [150, 0]
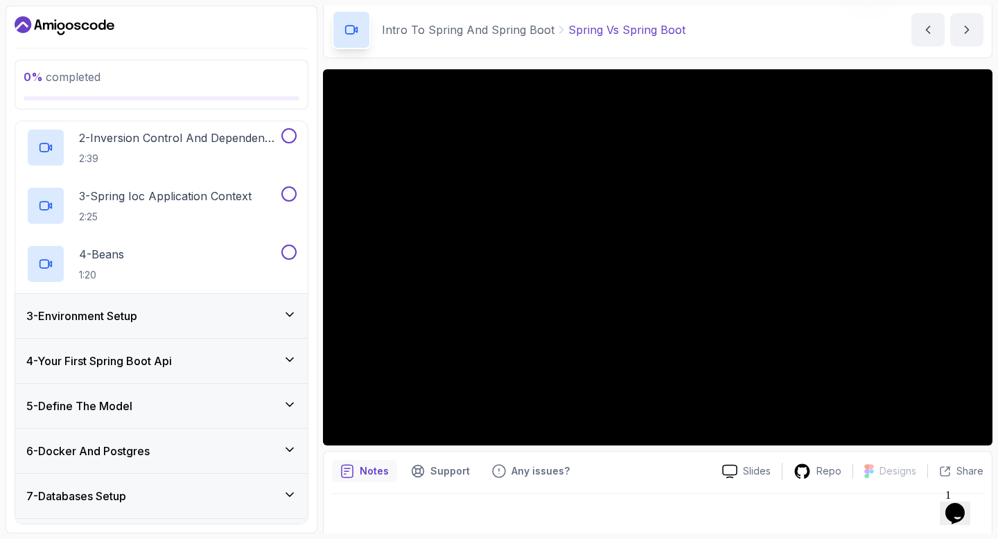
click at [199, 323] on div "3 - Environment Setup" at bounding box center [161, 316] width 270 height 17
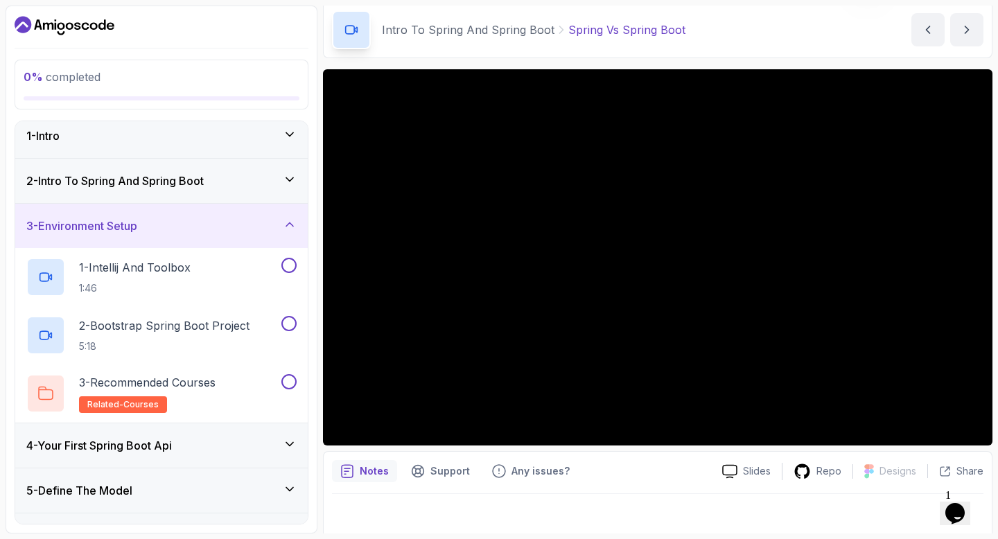
scroll to position [6, 0]
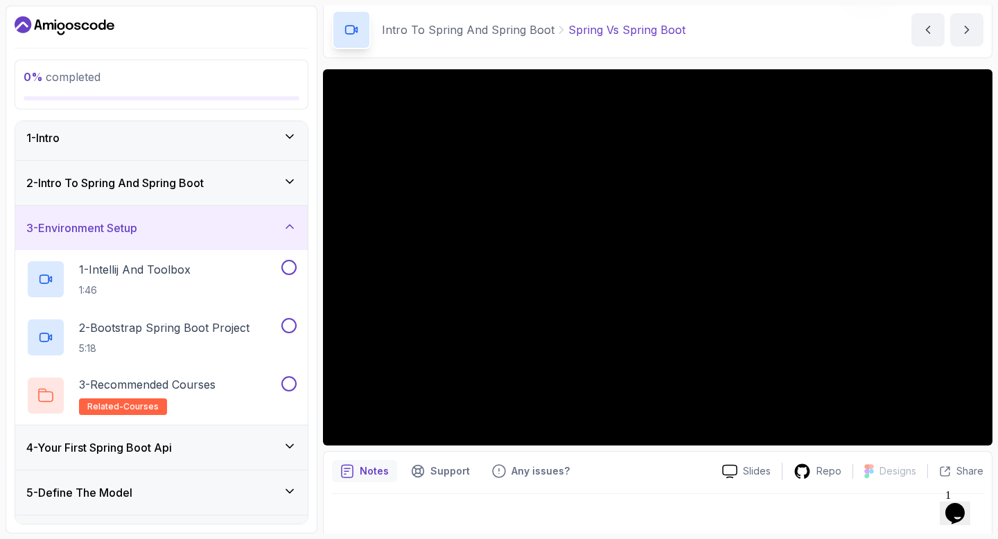
click at [181, 180] on h3 "2 - Intro To Spring And Spring Boot" at bounding box center [114, 183] width 177 height 17
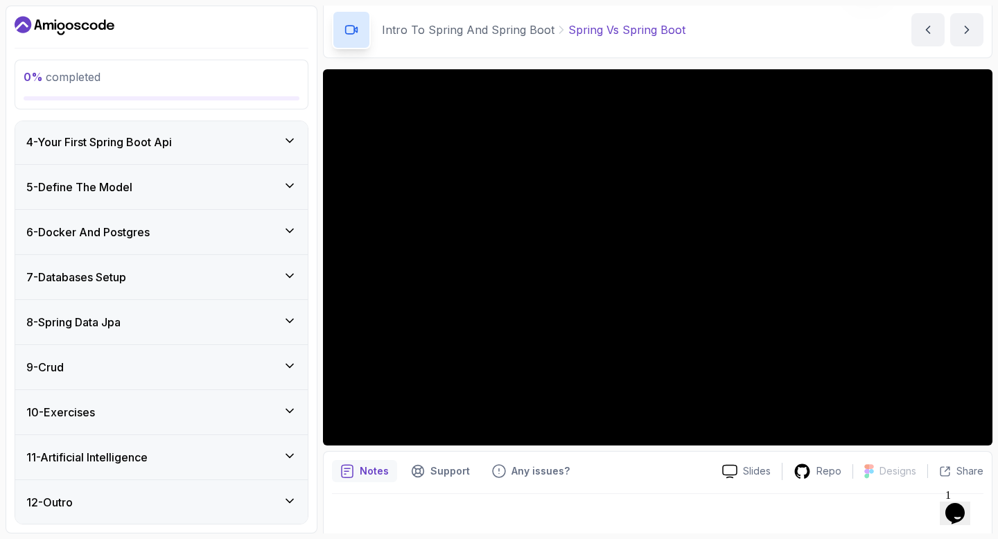
scroll to position [0, 0]
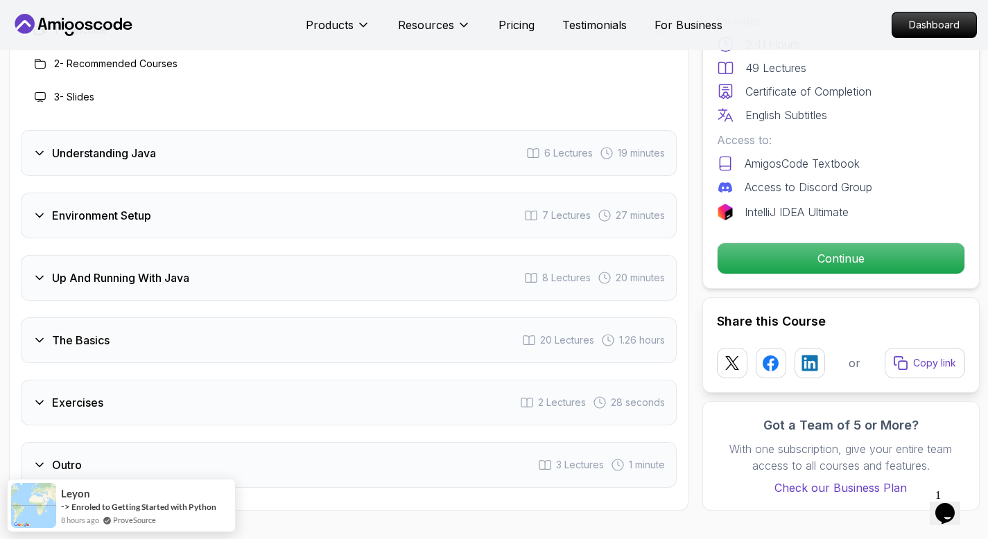
scroll to position [2120, 0]
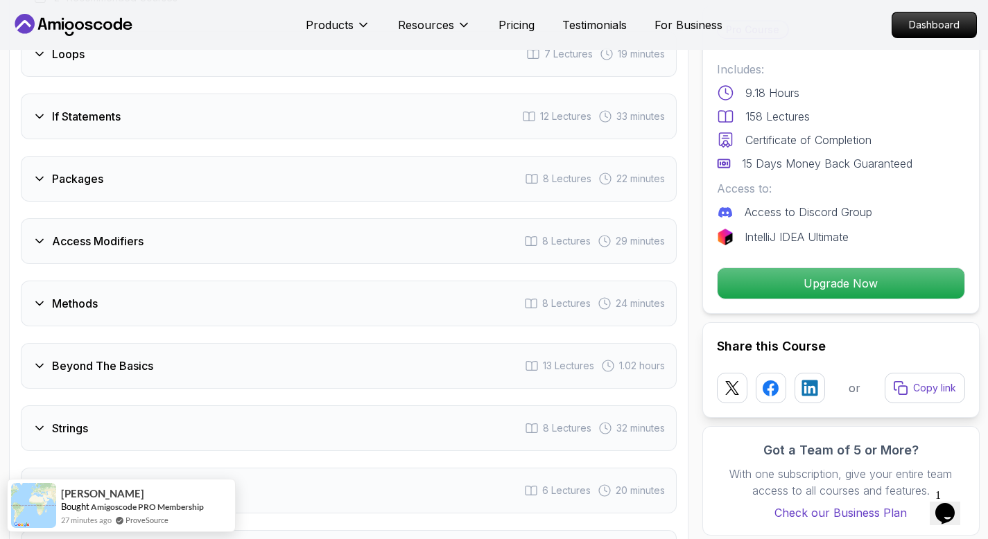
scroll to position [1997, 0]
